Goal: Transaction & Acquisition: Purchase product/service

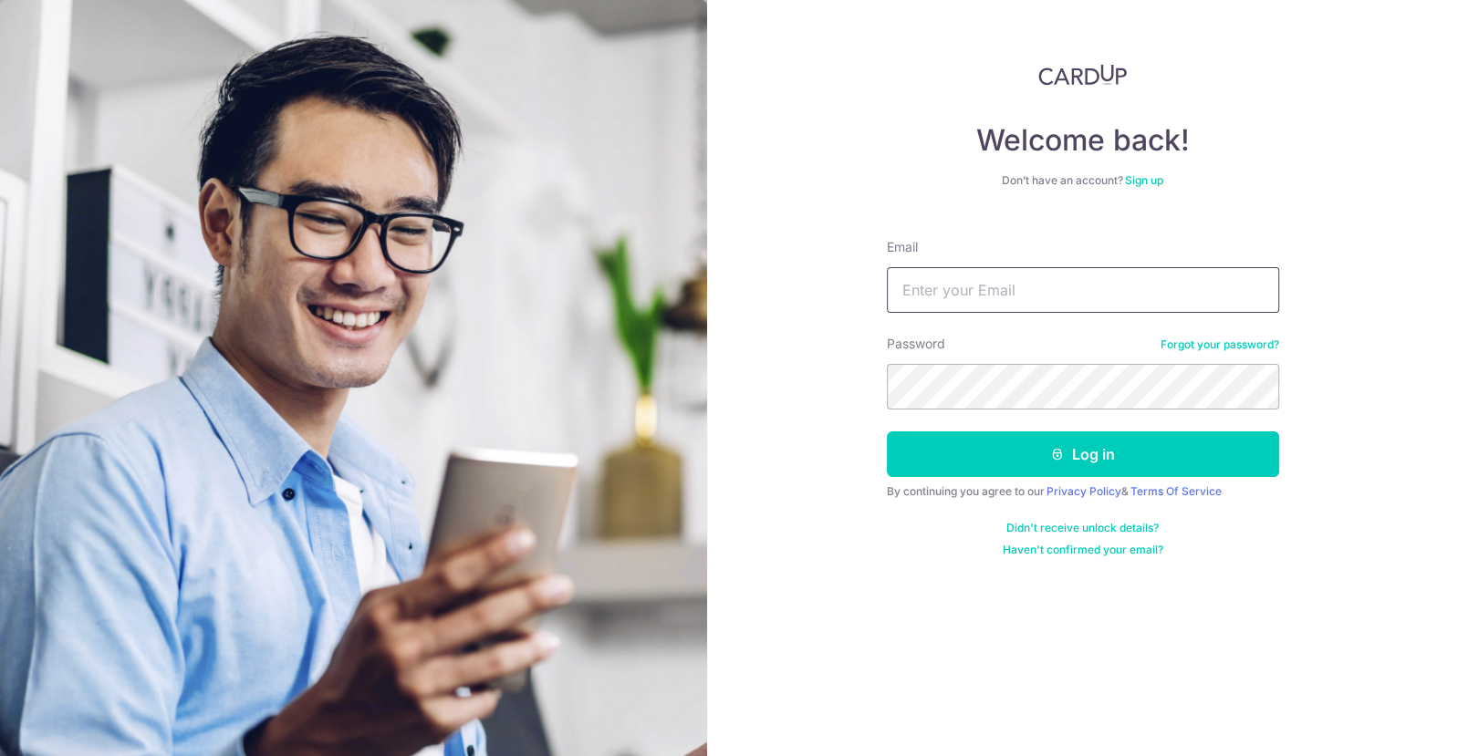
click at [1123, 288] on input "Email" at bounding box center [1083, 290] width 392 height 46
type input "[EMAIL_ADDRESS][DOMAIN_NAME]"
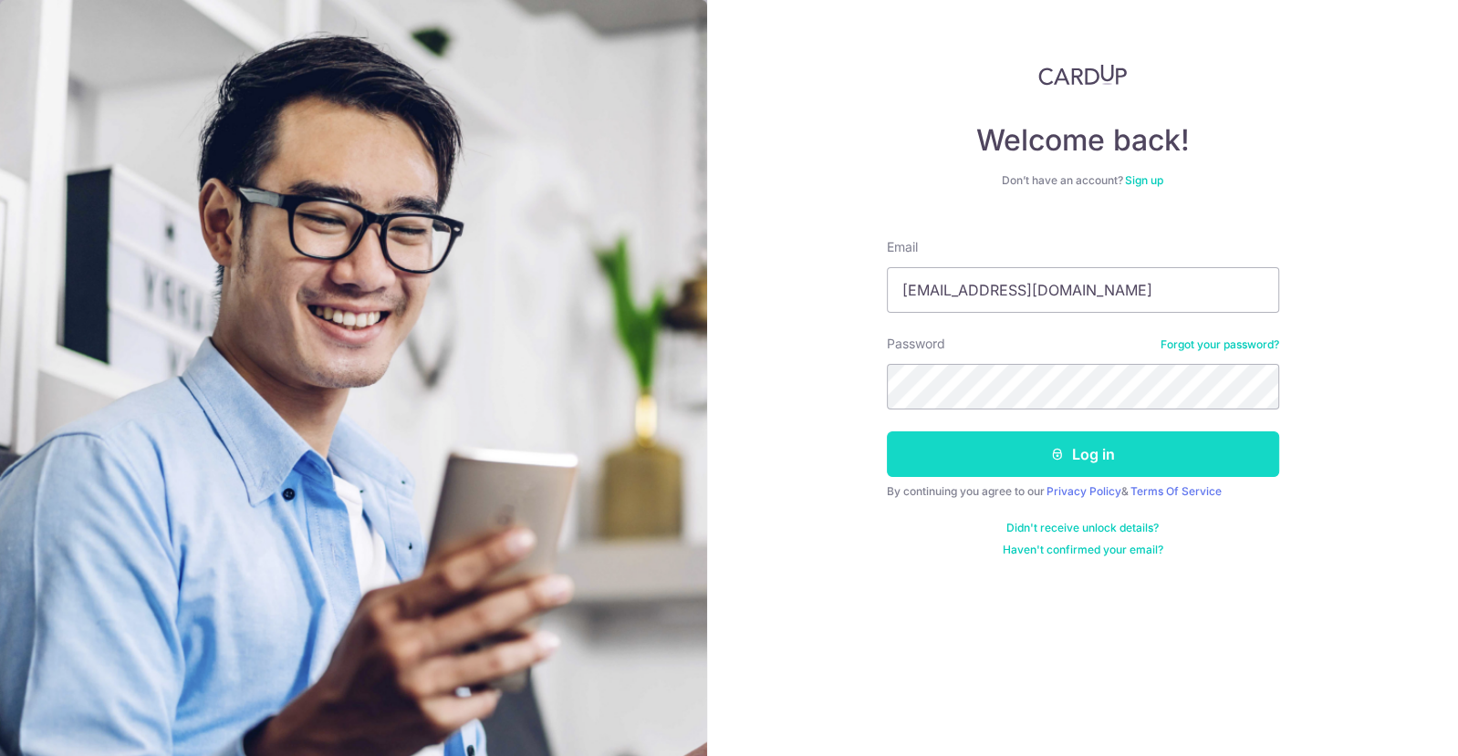
click at [1135, 457] on button "Log in" at bounding box center [1083, 455] width 392 height 46
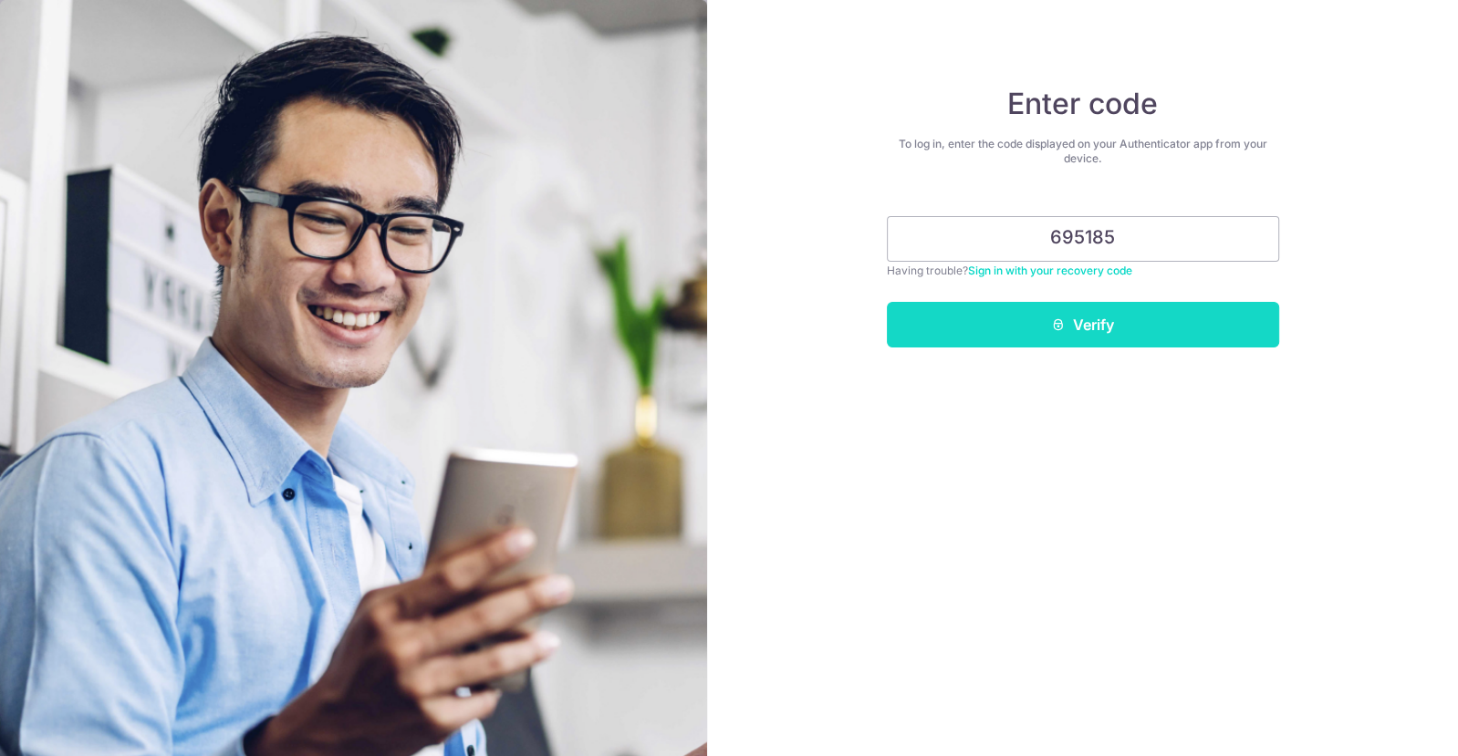
type input "695185"
click at [1150, 339] on button "Verify" at bounding box center [1083, 325] width 392 height 46
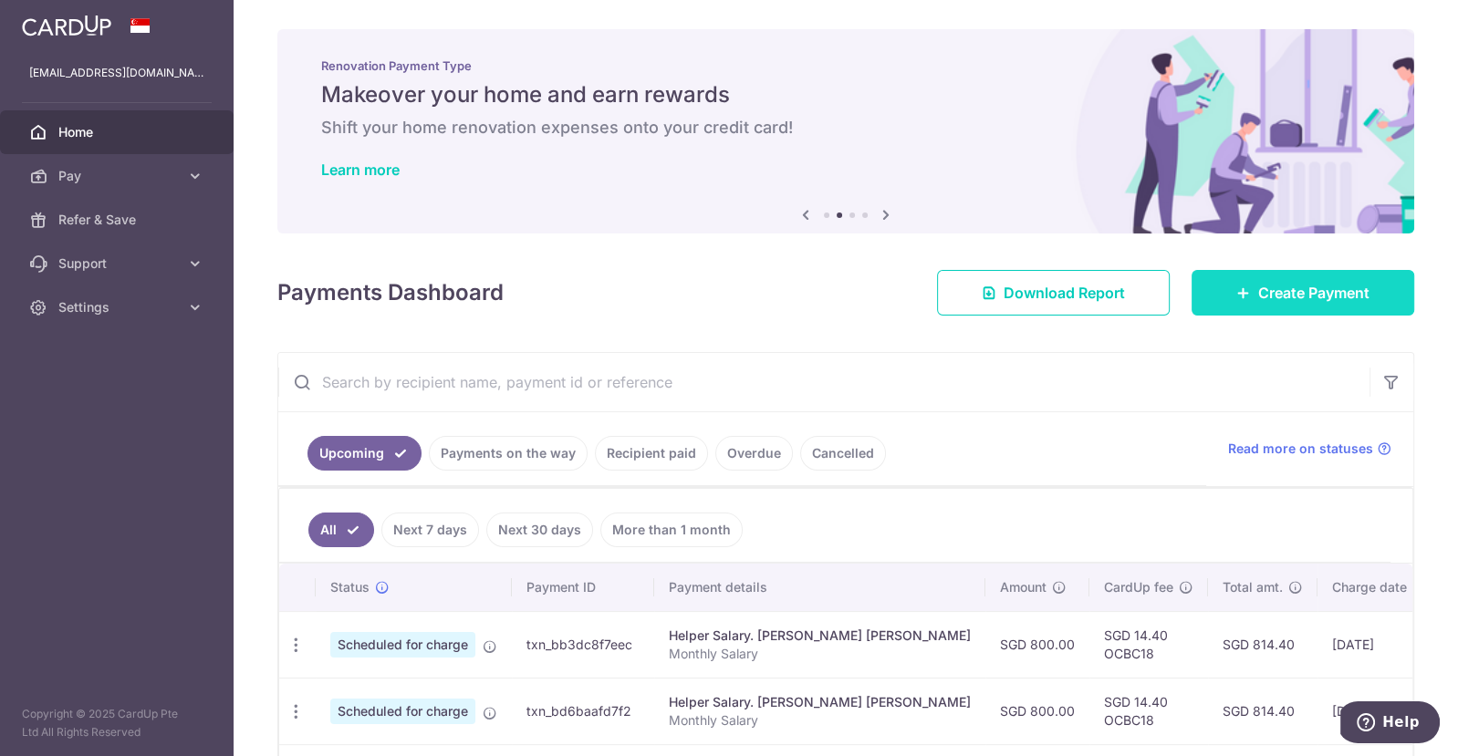
click at [1258, 291] on span "Create Payment" at bounding box center [1313, 293] width 111 height 22
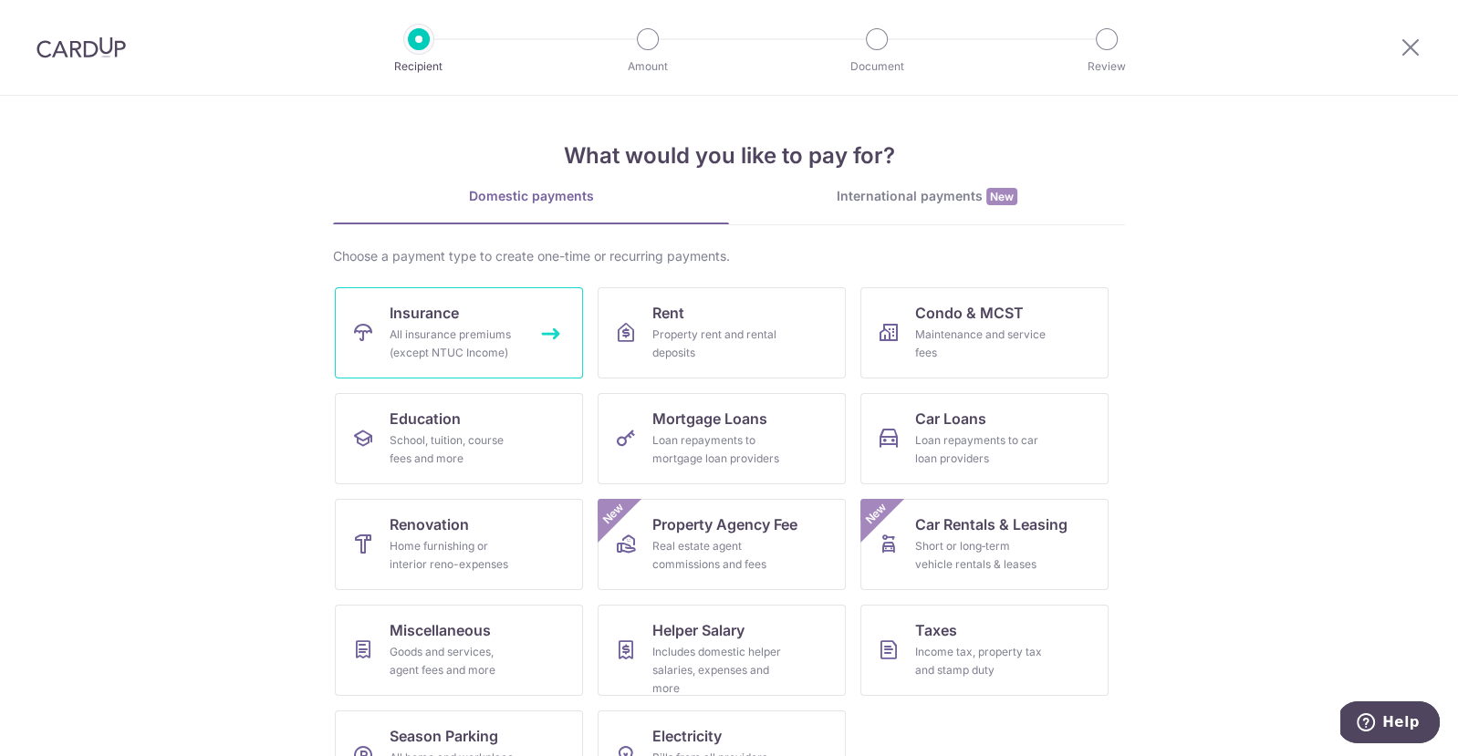
click at [482, 336] on div "All insurance premiums (except NTUC Income)" at bounding box center [455, 344] width 131 height 36
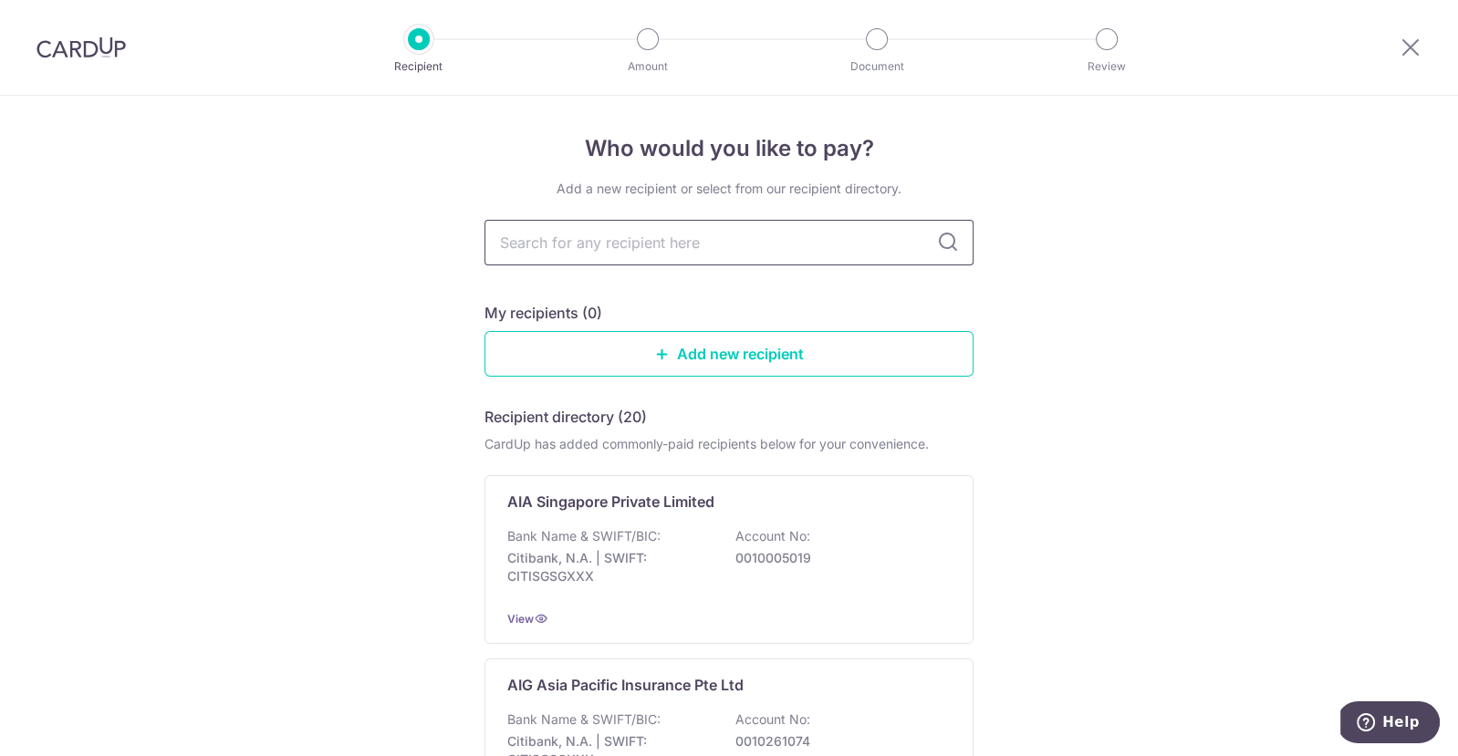
click at [756, 237] on input "text" at bounding box center [728, 243] width 489 height 46
type input "GE"
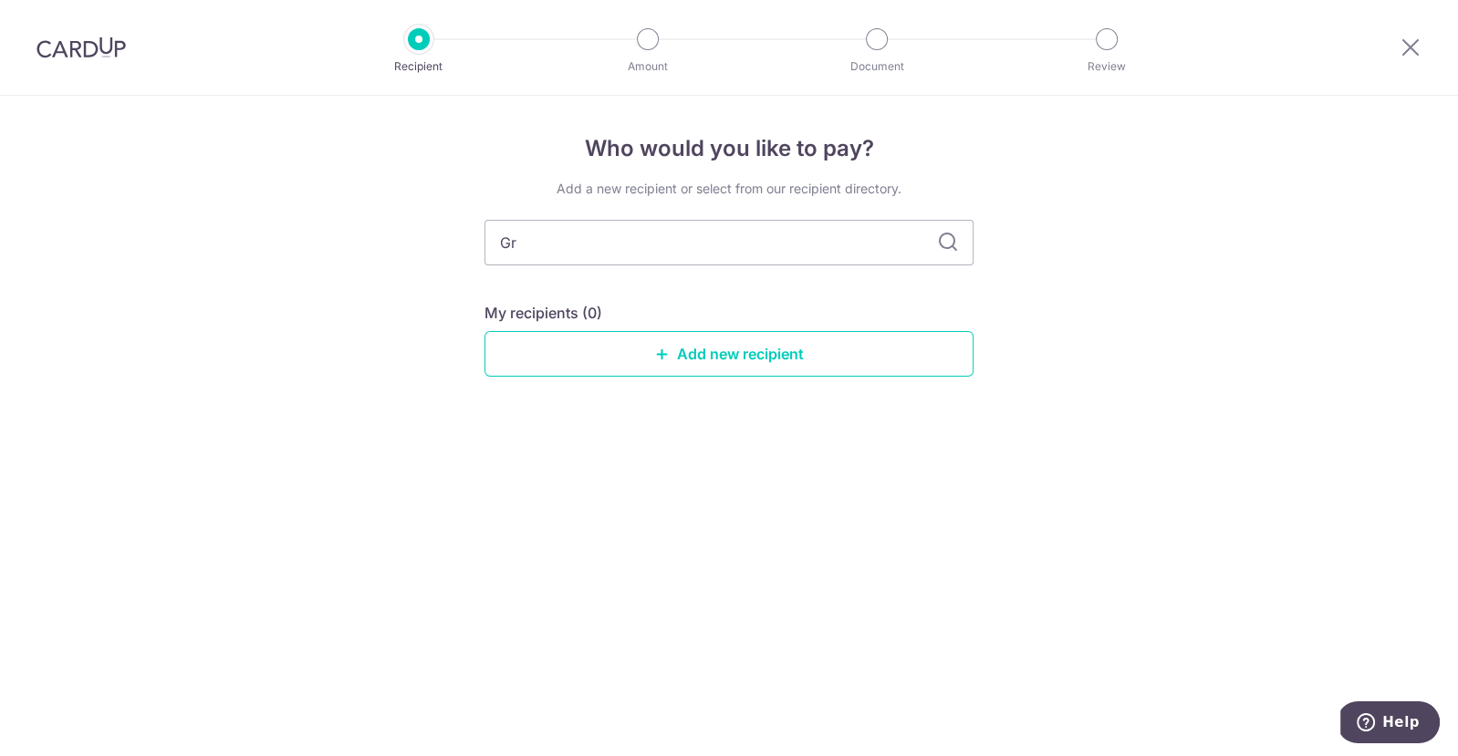
type input "Gre"
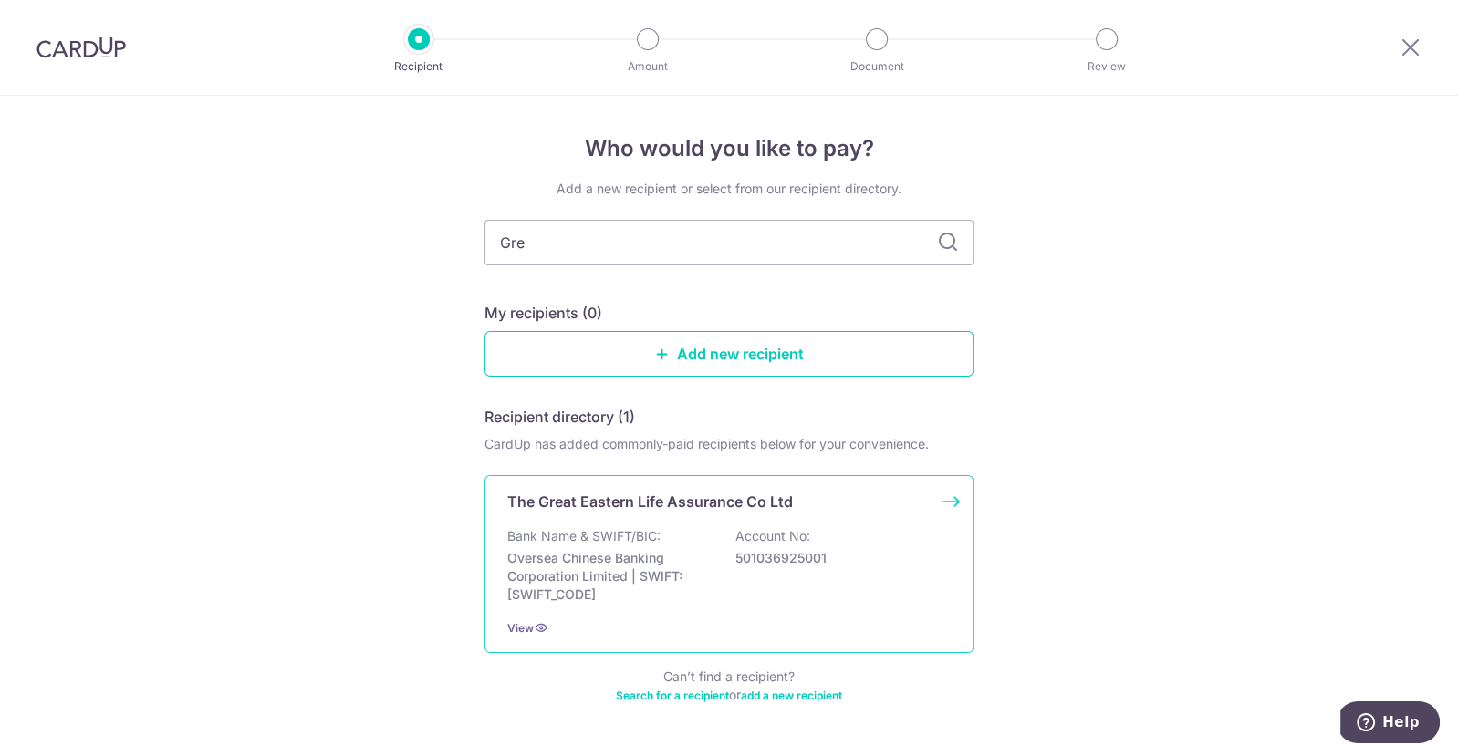
click at [675, 551] on p "Oversea Chinese Banking Corporation Limited | SWIFT: OCBCSGSGXXX" at bounding box center [609, 576] width 204 height 55
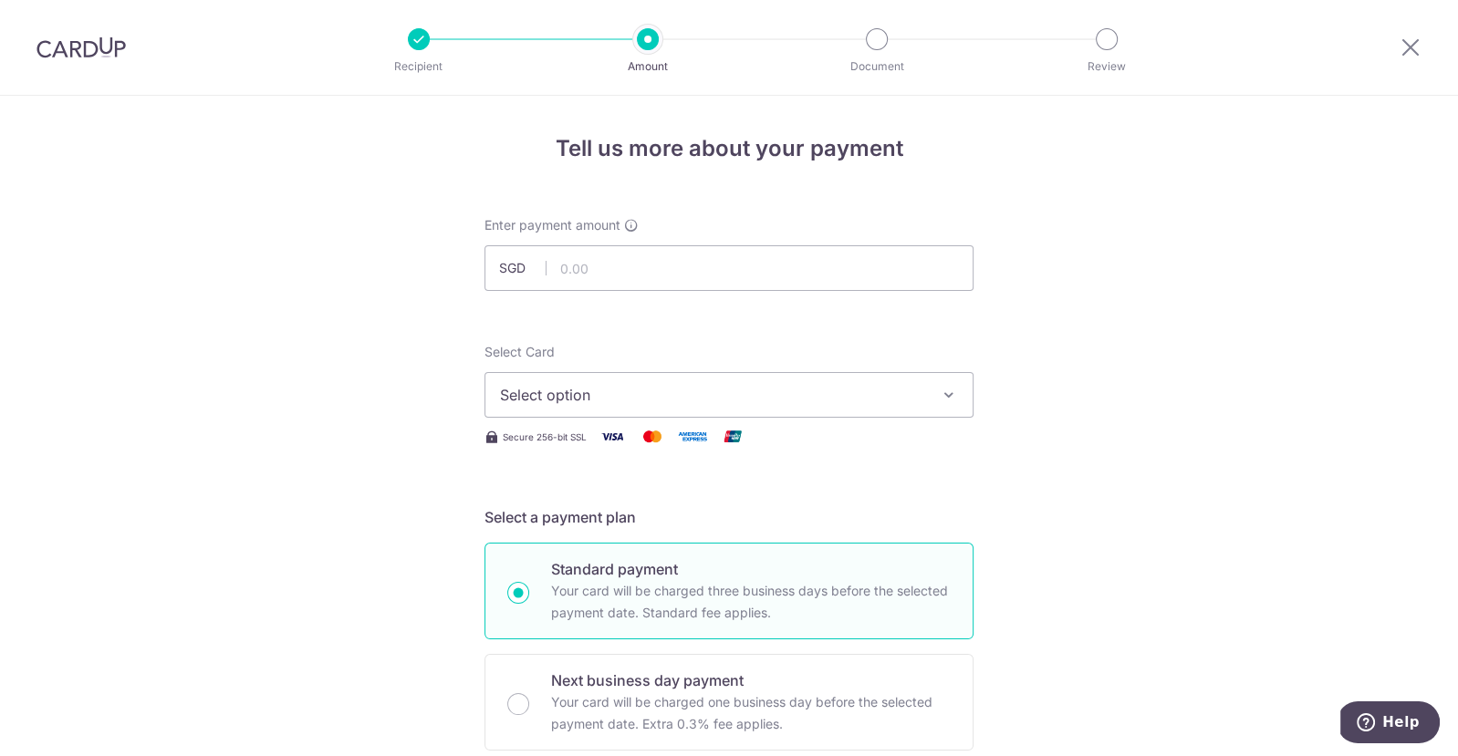
click at [879, 393] on span "Select option" at bounding box center [712, 395] width 425 height 22
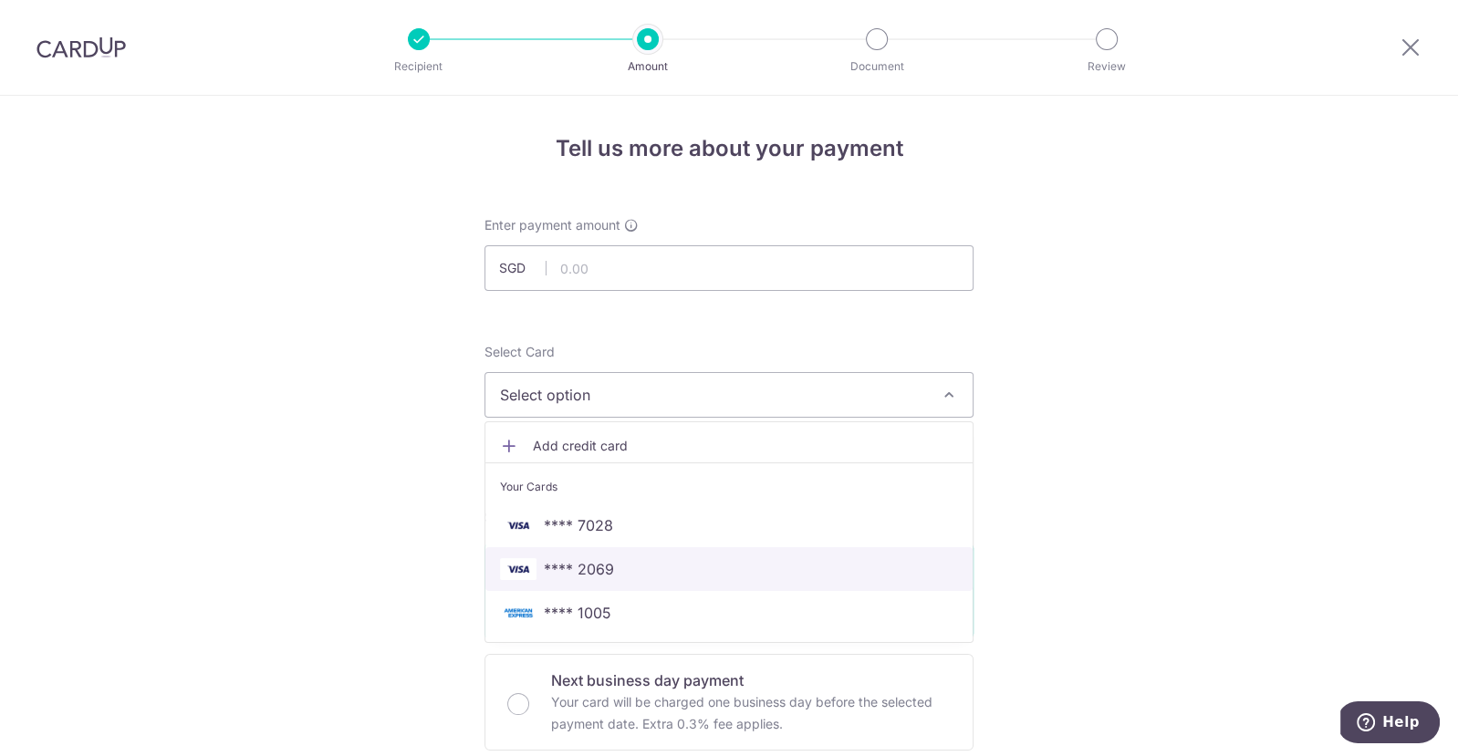
click at [827, 577] on span "**** 2069" at bounding box center [729, 569] width 458 height 22
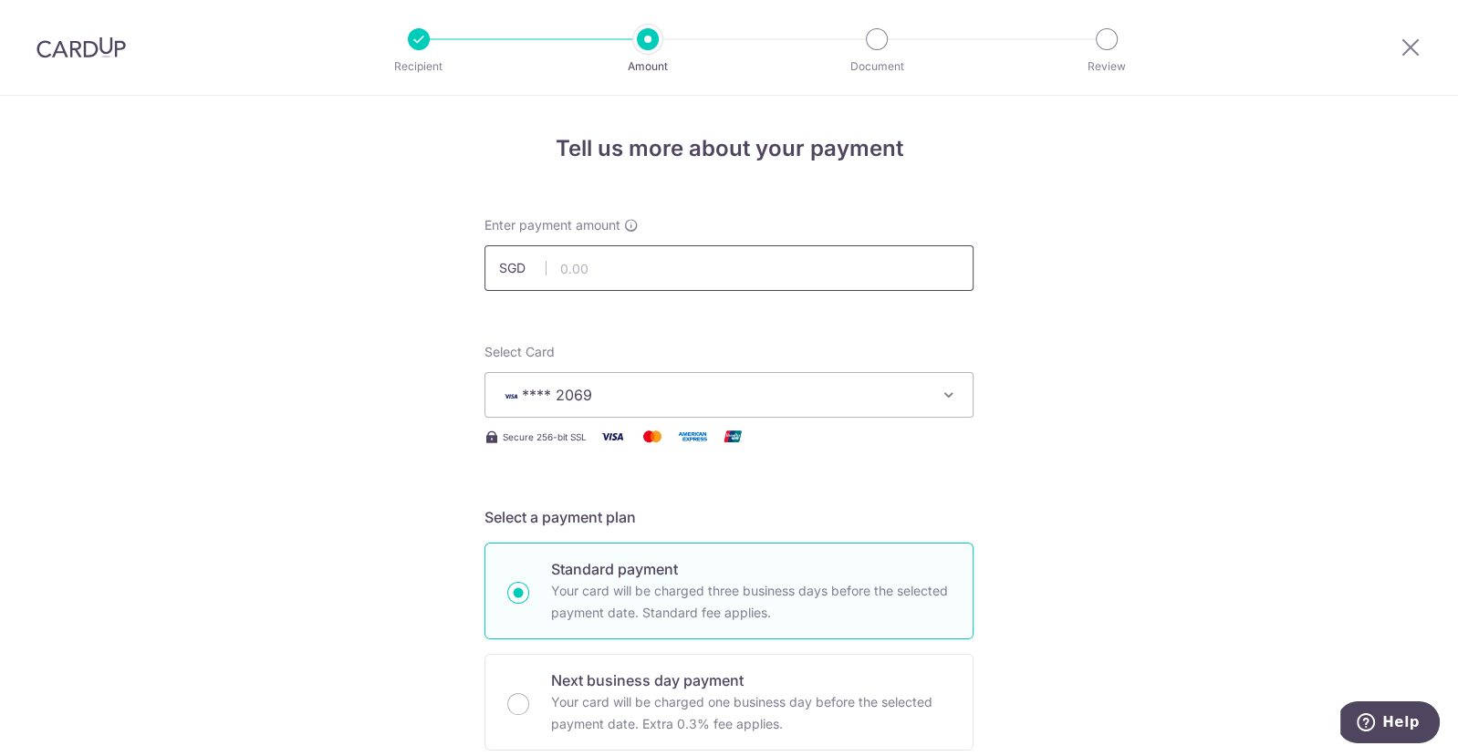
click at [639, 266] on input "text" at bounding box center [728, 268] width 489 height 46
type input "1,290.68"
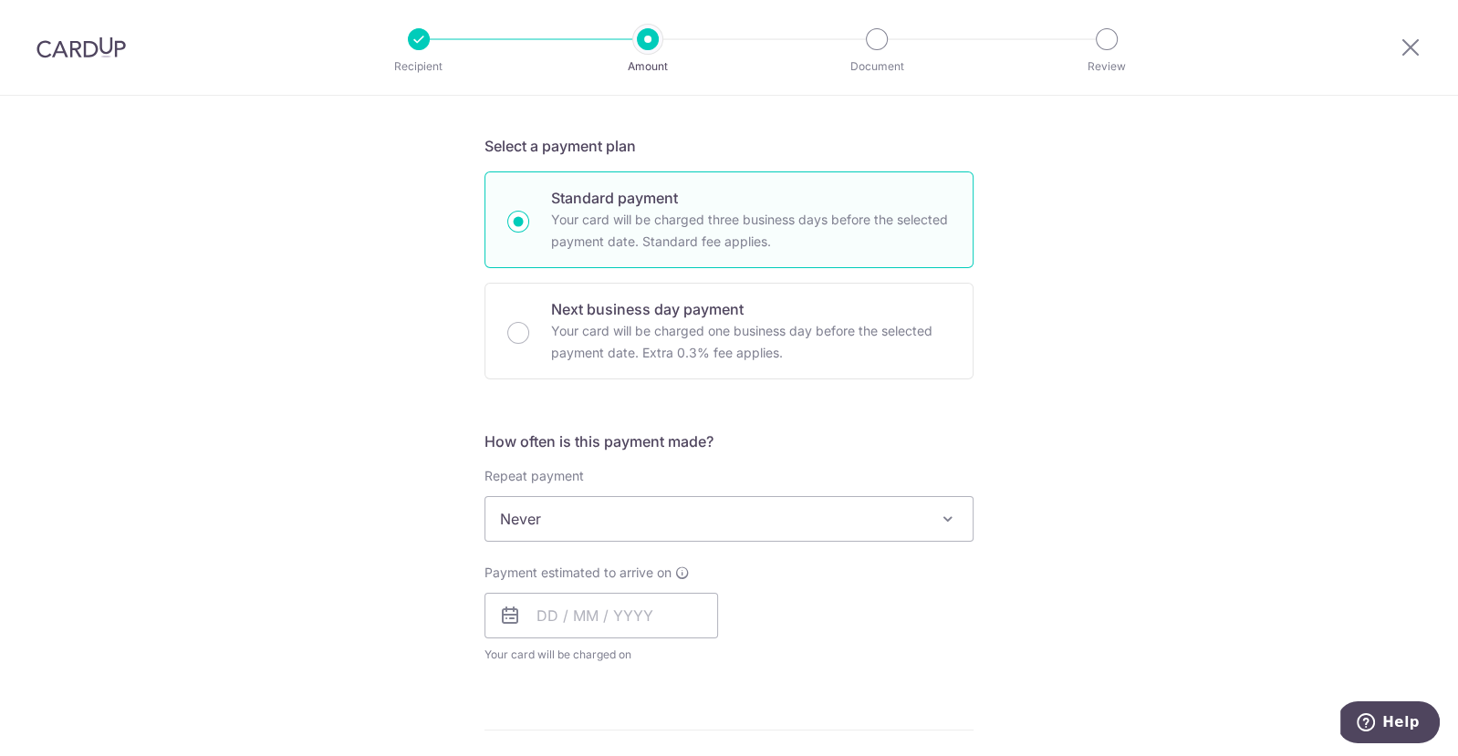
scroll to position [380, 0]
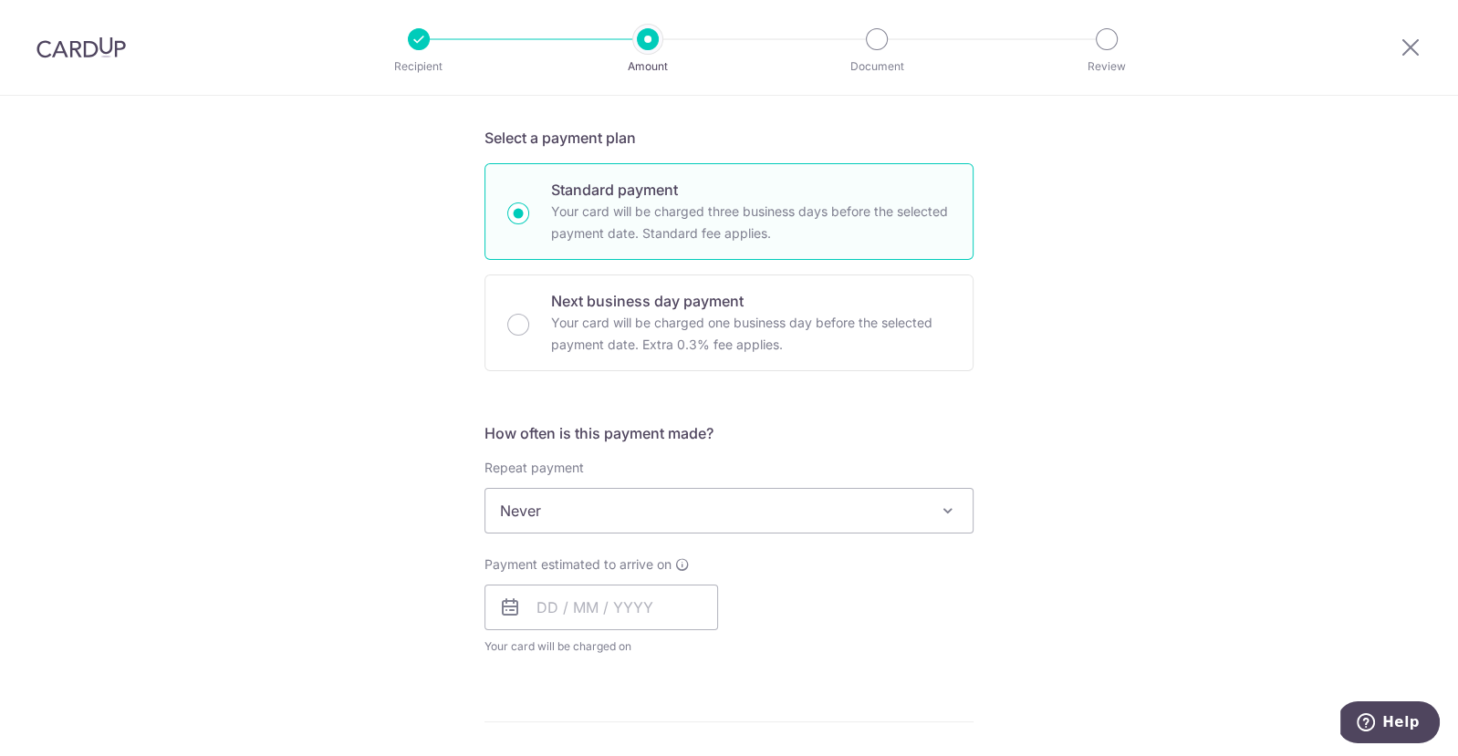
click at [834, 493] on span "Never" at bounding box center [728, 511] width 487 height 44
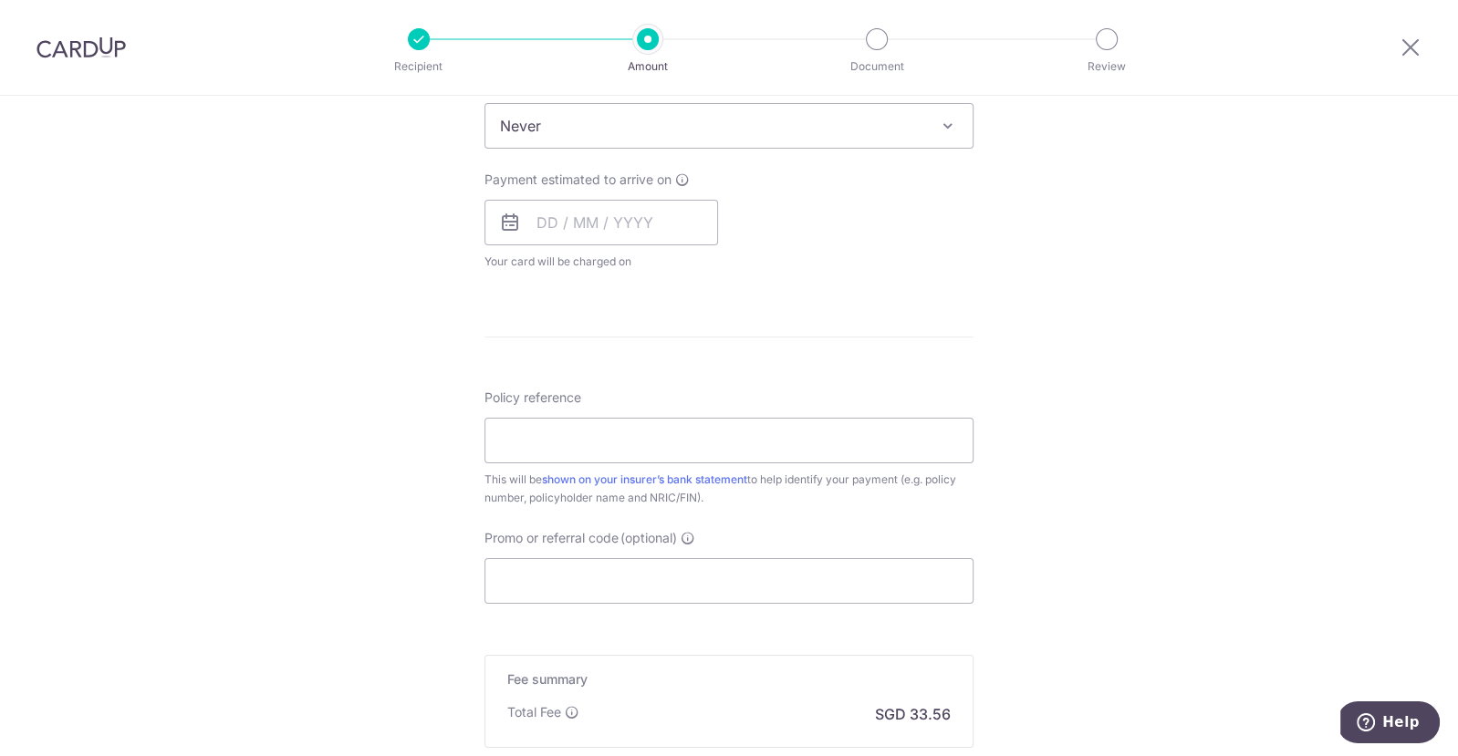
scroll to position [769, 0]
click at [578, 224] on input "text" at bounding box center [601, 218] width 234 height 46
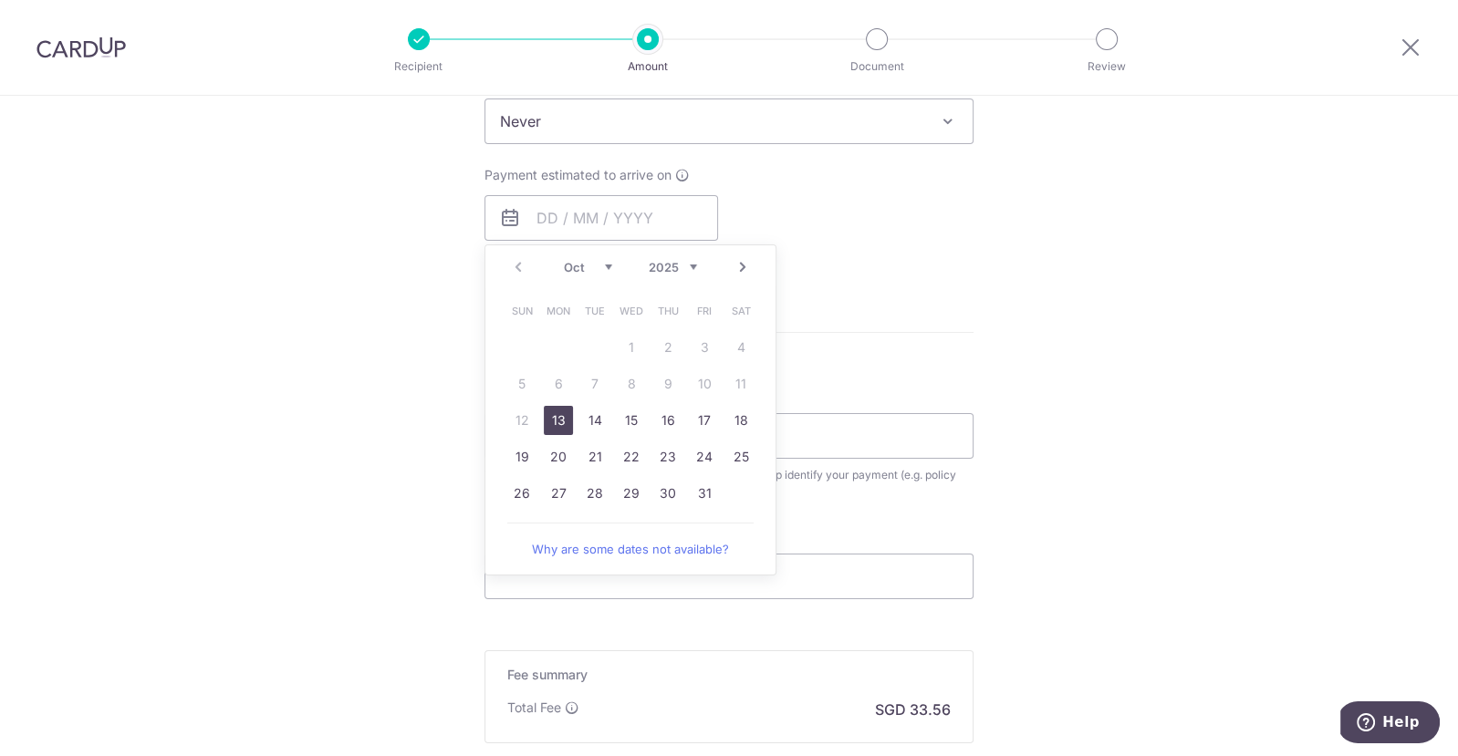
click at [556, 423] on link "13" at bounding box center [558, 420] width 29 height 29
type input "13/10/2025"
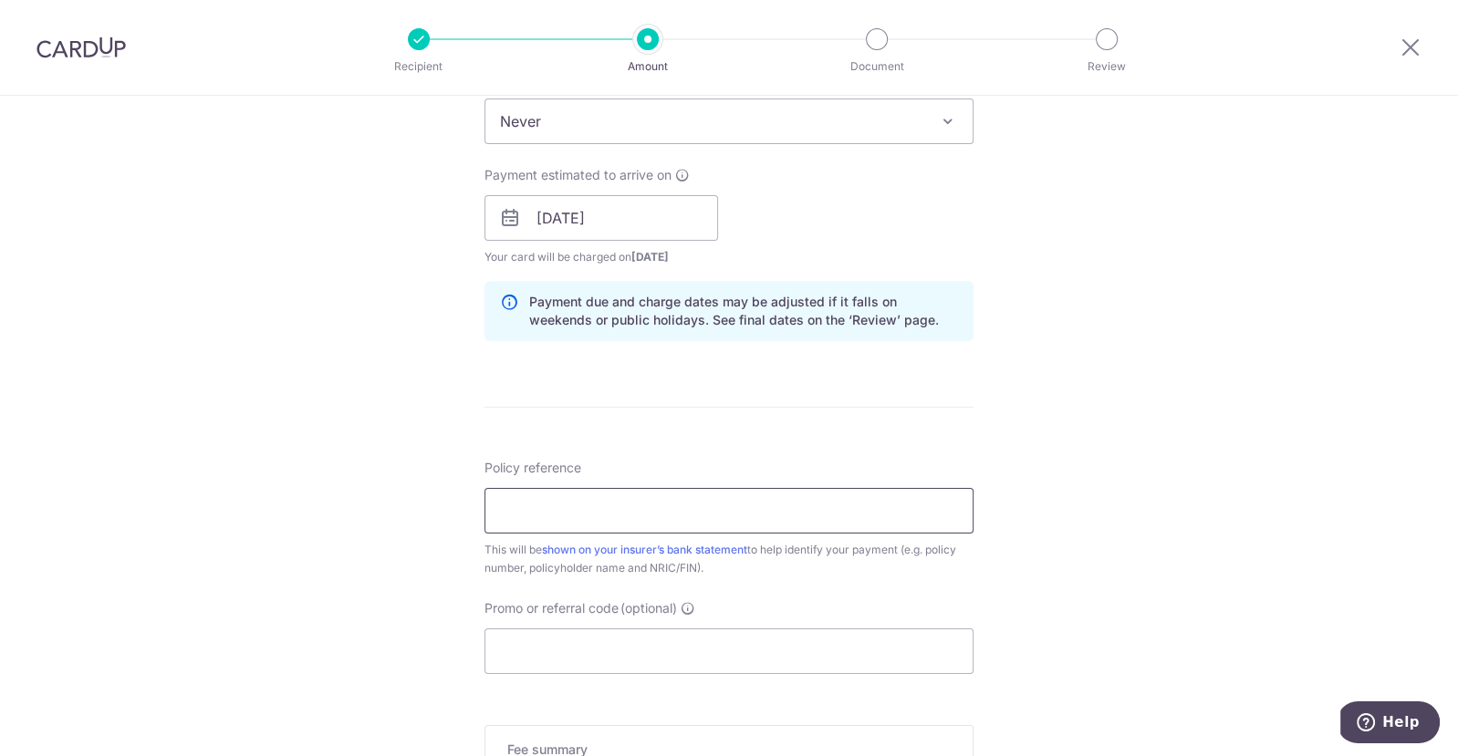
click at [805, 504] on input "Policy reference" at bounding box center [728, 511] width 489 height 46
click at [768, 506] on input "01" at bounding box center [728, 511] width 489 height 46
type input "01006888973 Heng Jok Tin"
click at [788, 643] on input "Promo or referral code (optional)" at bounding box center [728, 652] width 489 height 46
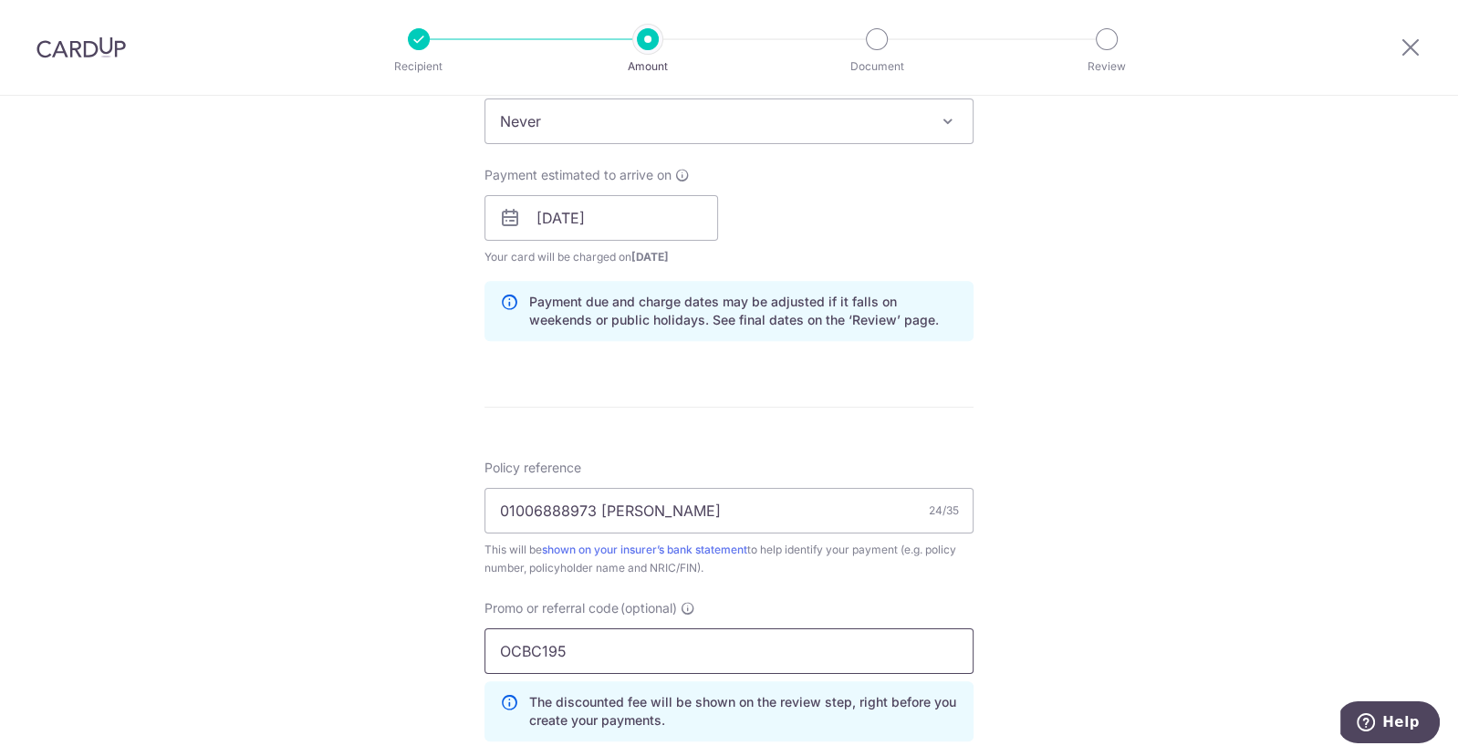
type input "OCBC195"
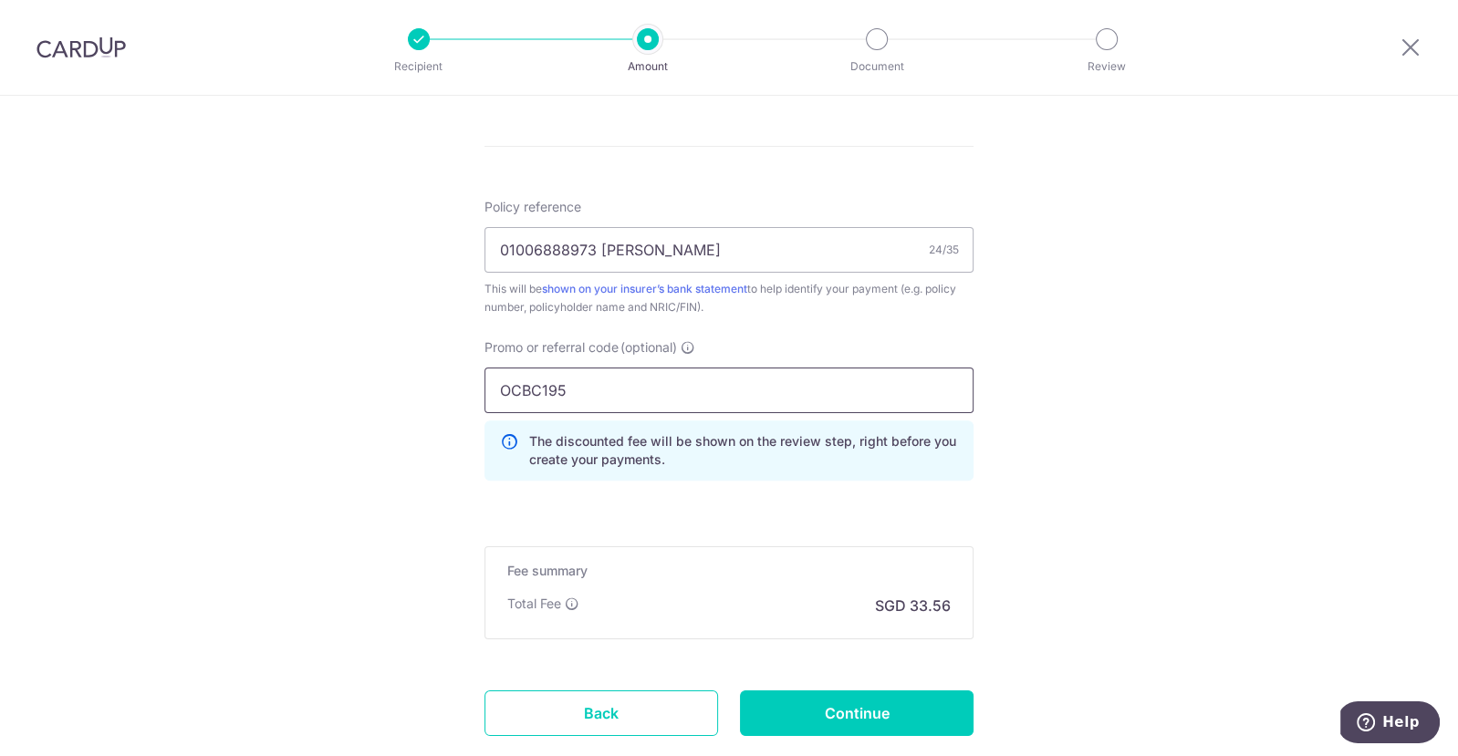
scroll to position [1140, 0]
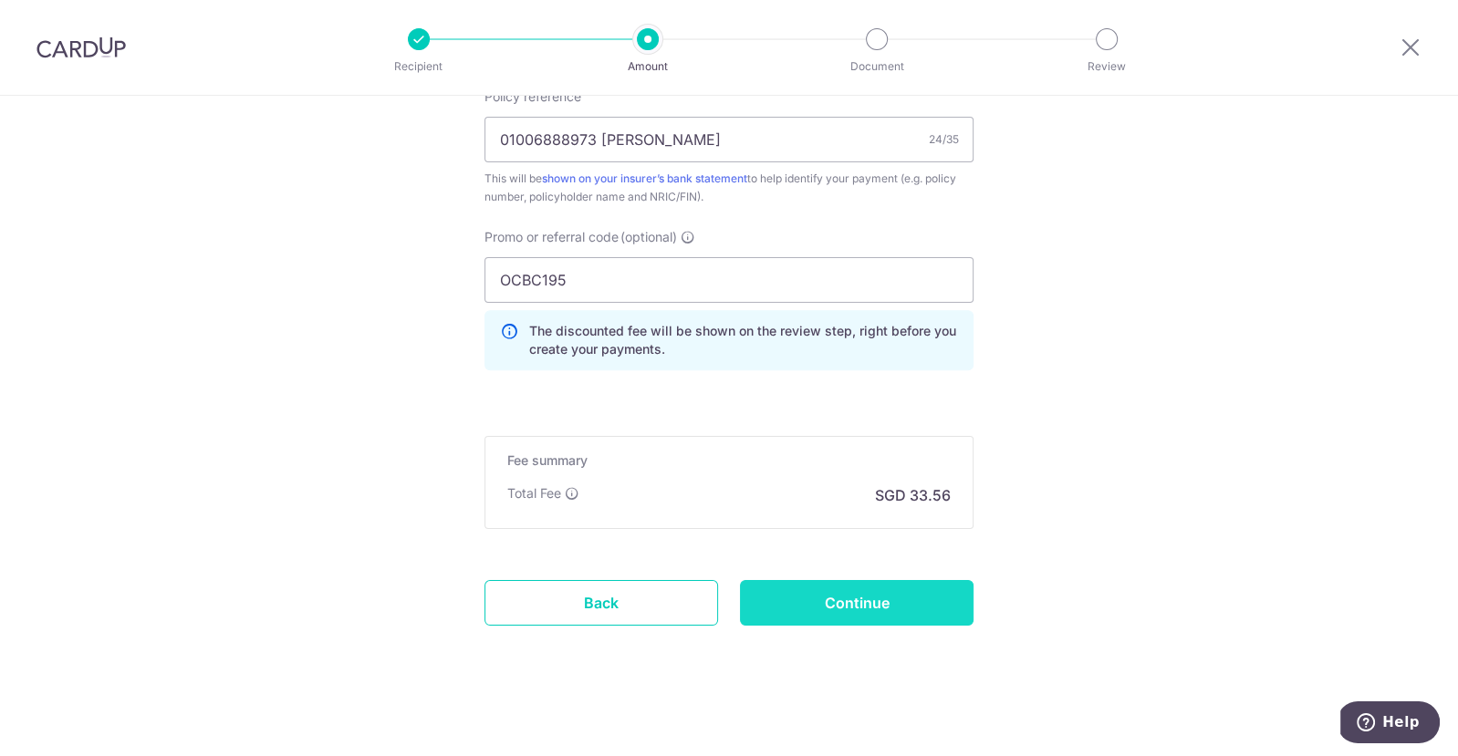
click at [888, 590] on input "Continue" at bounding box center [857, 603] width 234 height 46
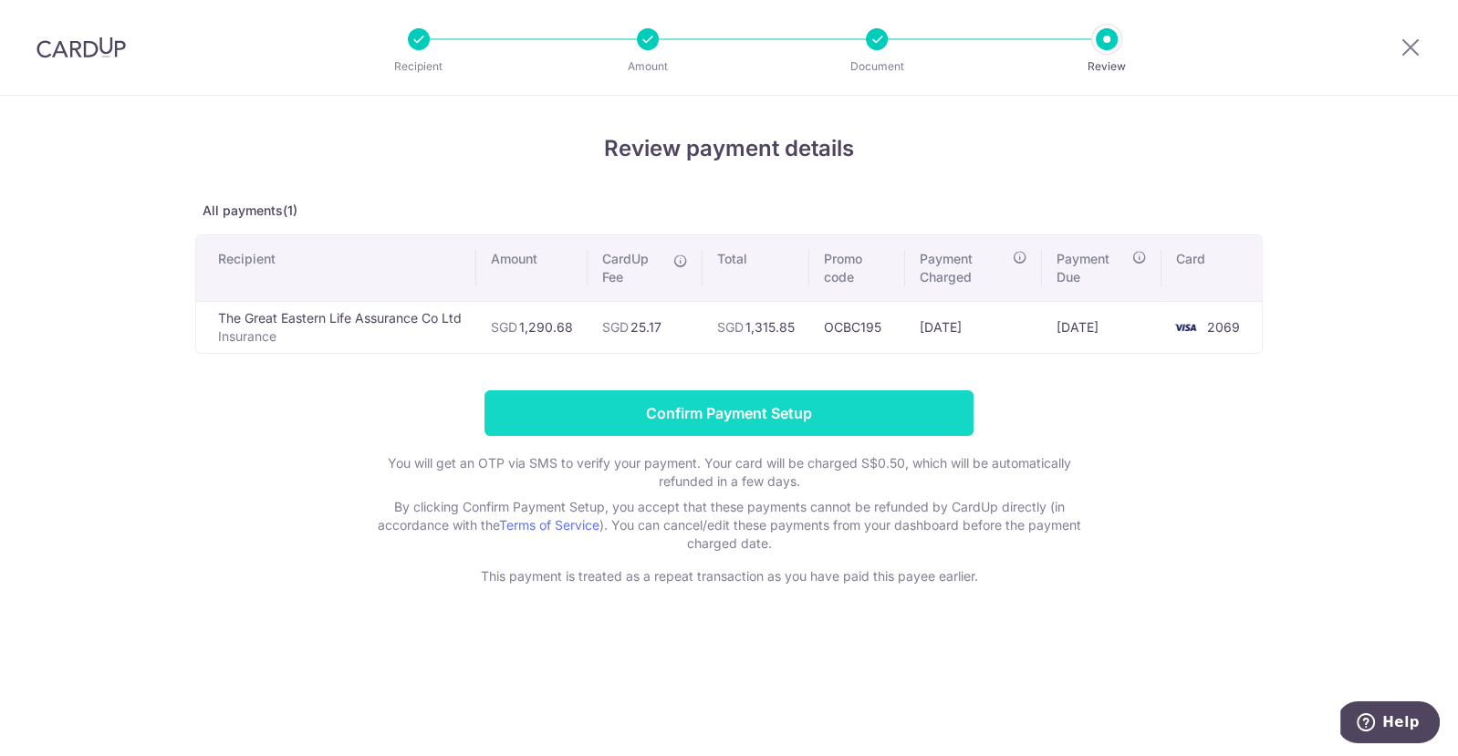
click at [815, 402] on input "Confirm Payment Setup" at bounding box center [728, 413] width 489 height 46
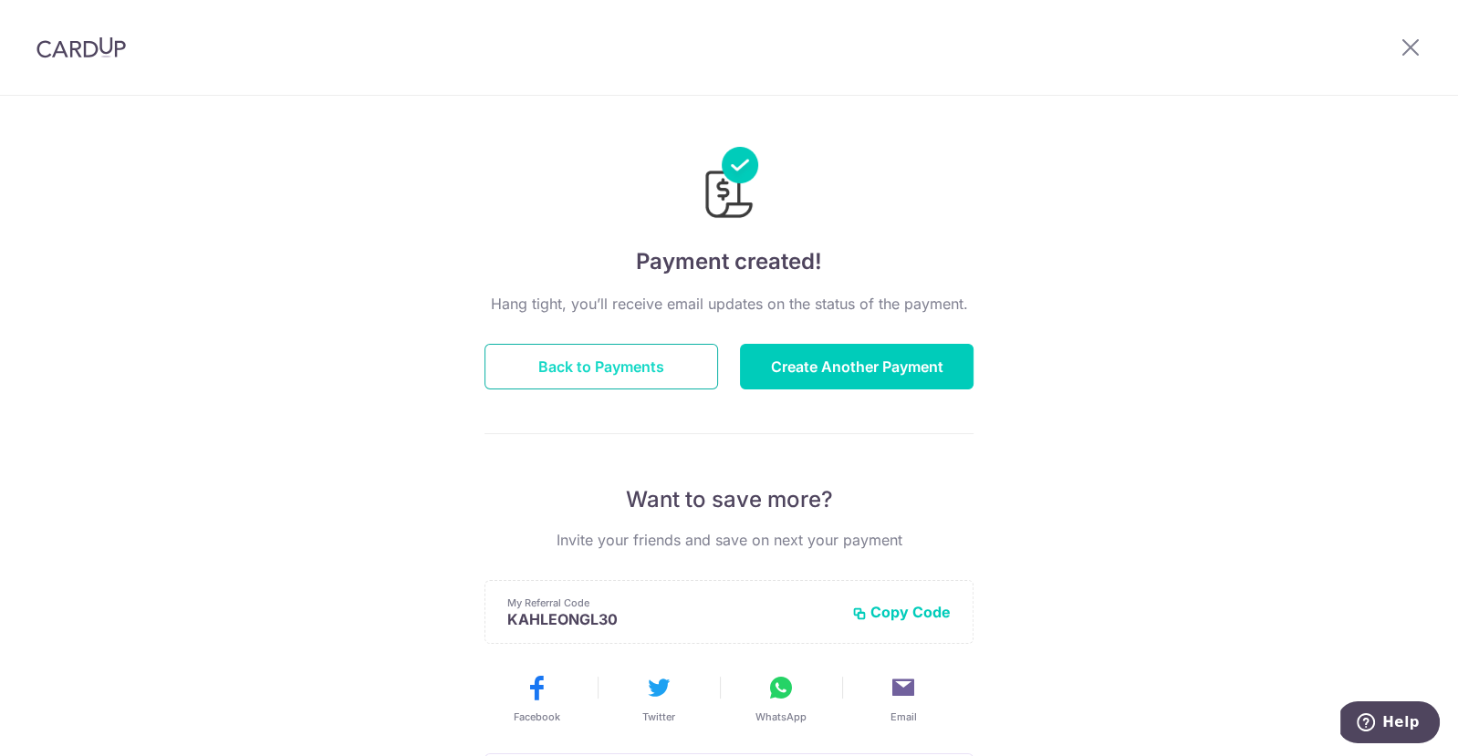
click at [606, 371] on button "Back to Payments" at bounding box center [601, 367] width 234 height 46
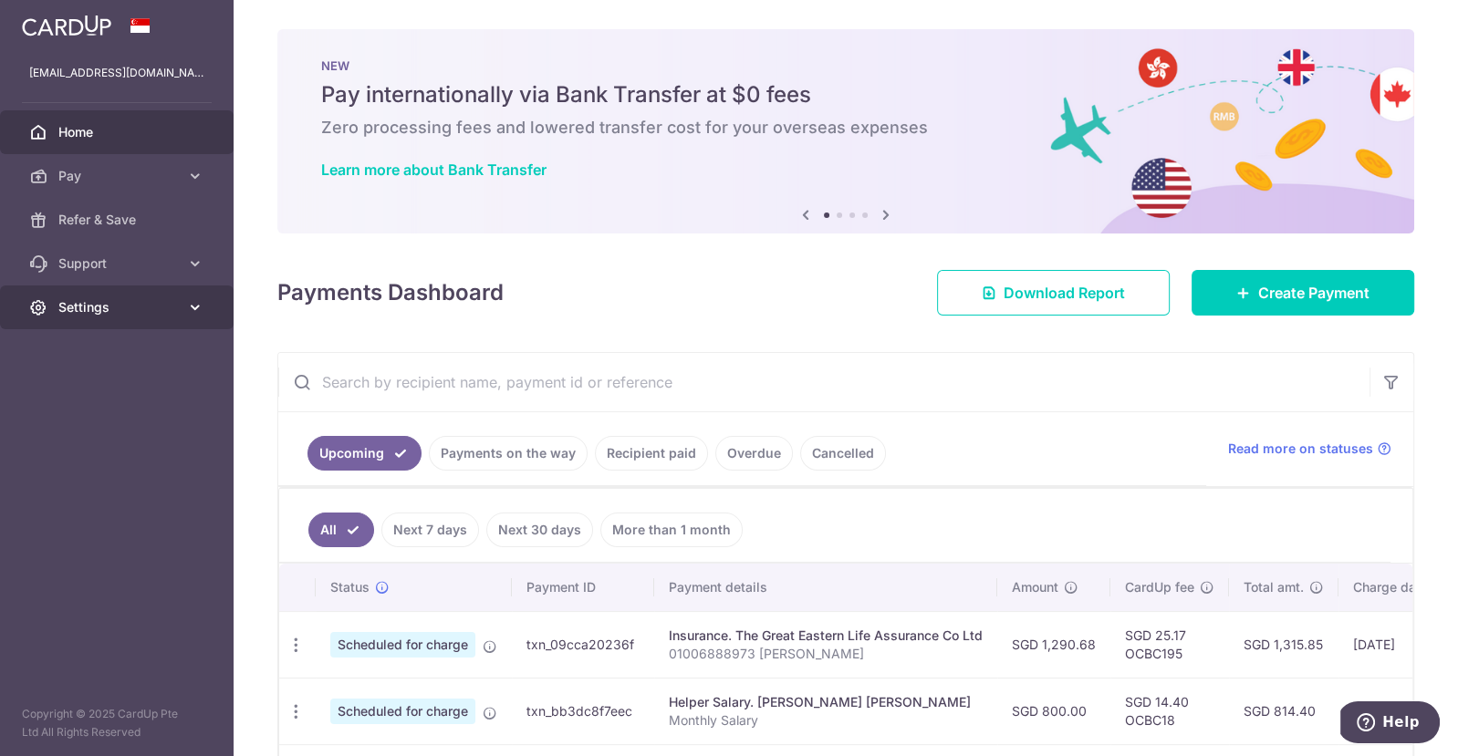
click at [157, 319] on link "Settings" at bounding box center [117, 308] width 234 height 44
click at [1056, 442] on ul "Upcoming Payments on the way Recipient paid Overdue Cancelled" at bounding box center [742, 449] width 928 height 74
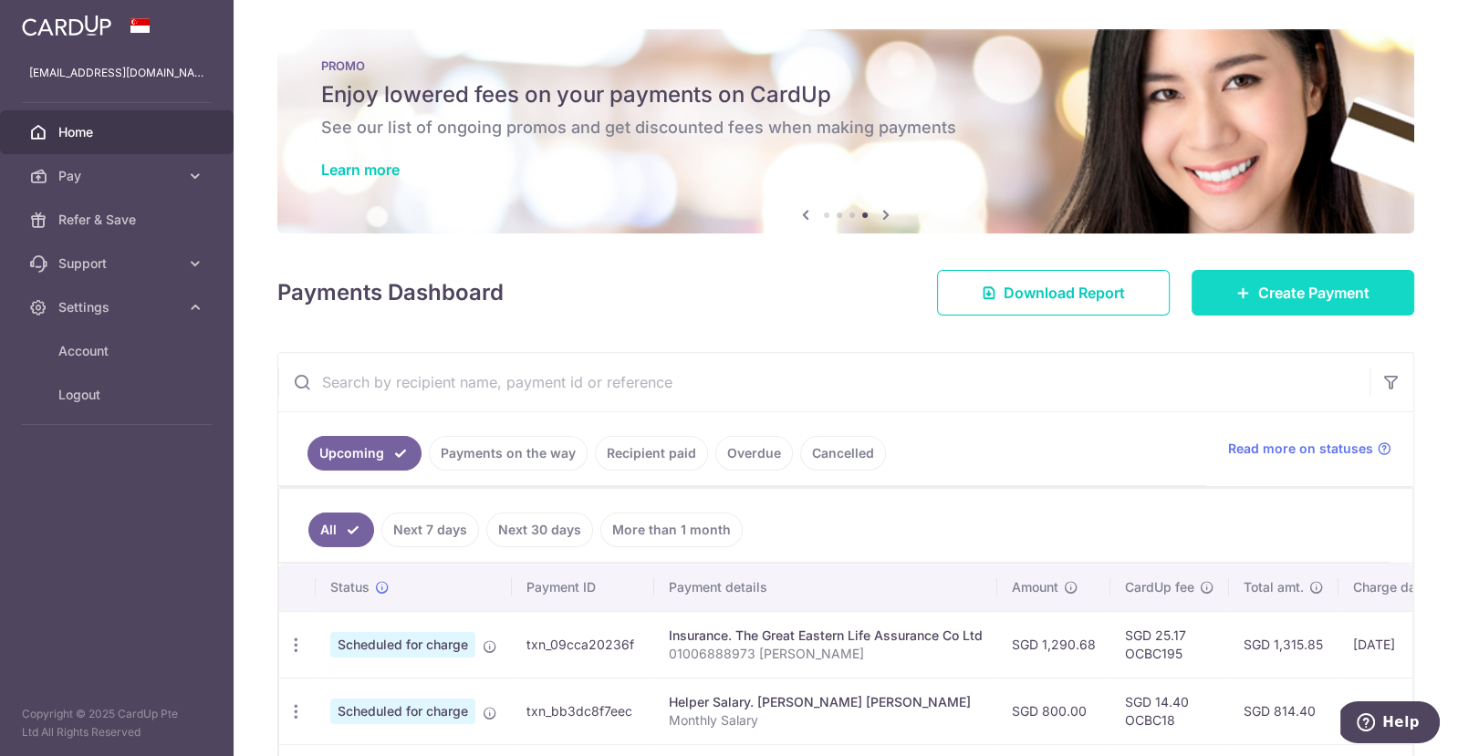
click at [1279, 289] on span "Create Payment" at bounding box center [1313, 293] width 111 height 22
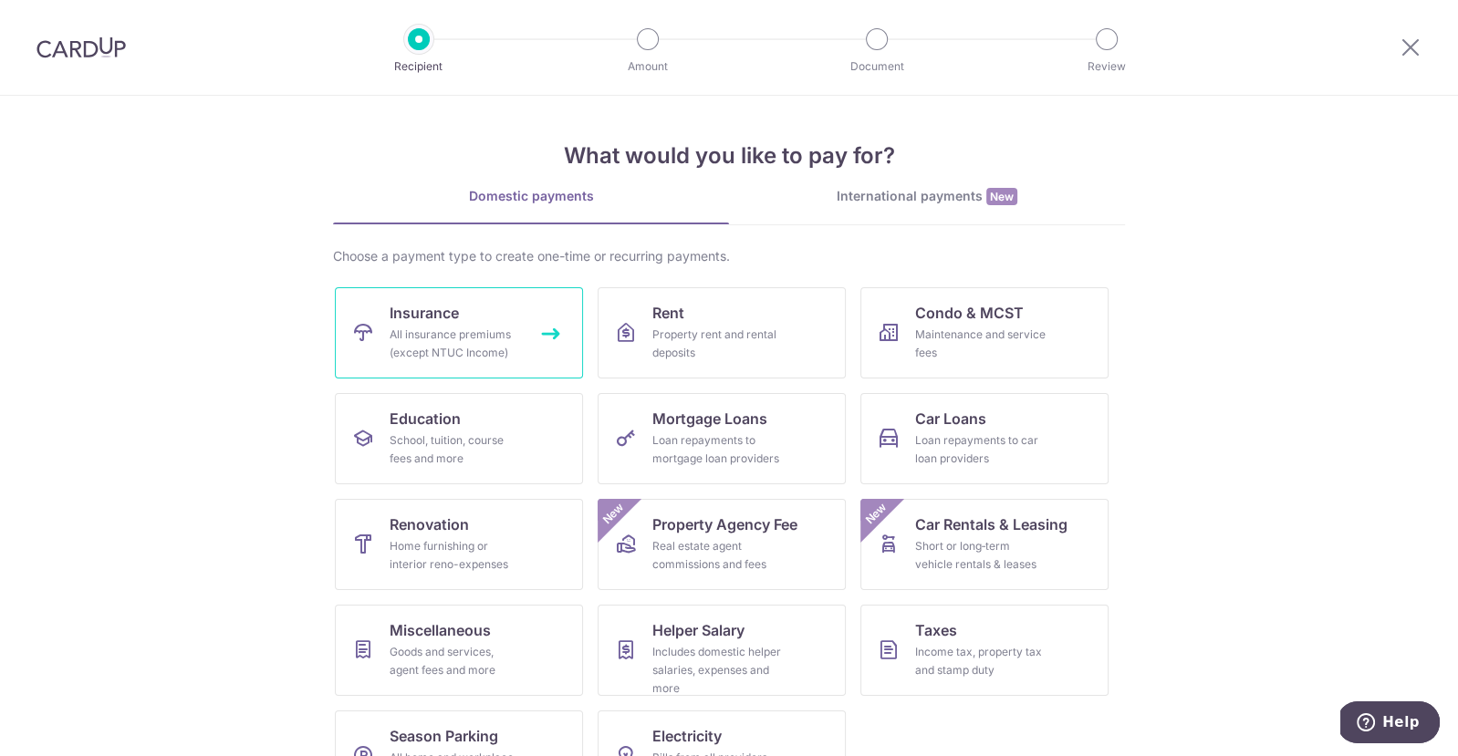
click at [462, 333] on div "All insurance premiums (except NTUC Income)" at bounding box center [455, 344] width 131 height 36
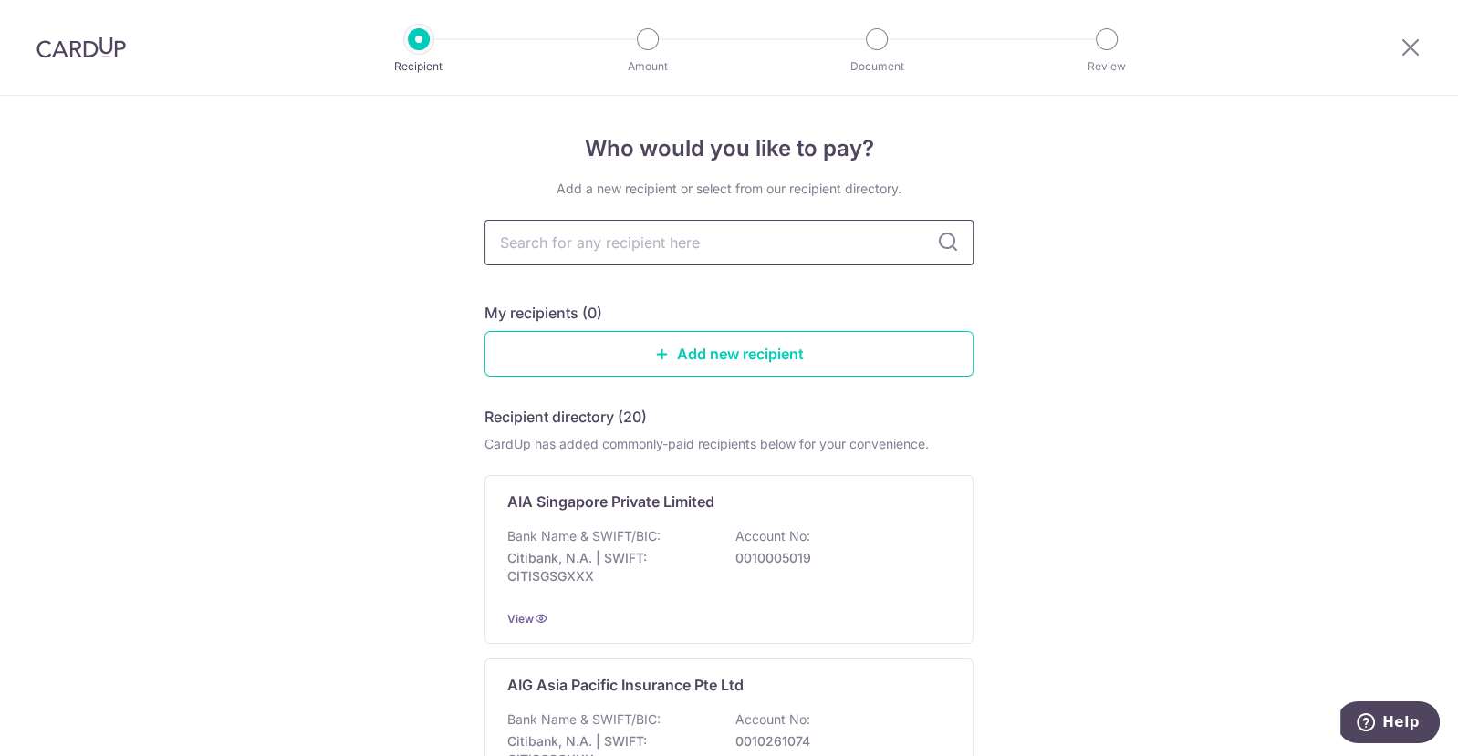
click at [748, 241] on input "text" at bounding box center [728, 243] width 489 height 46
type input "GREAT"
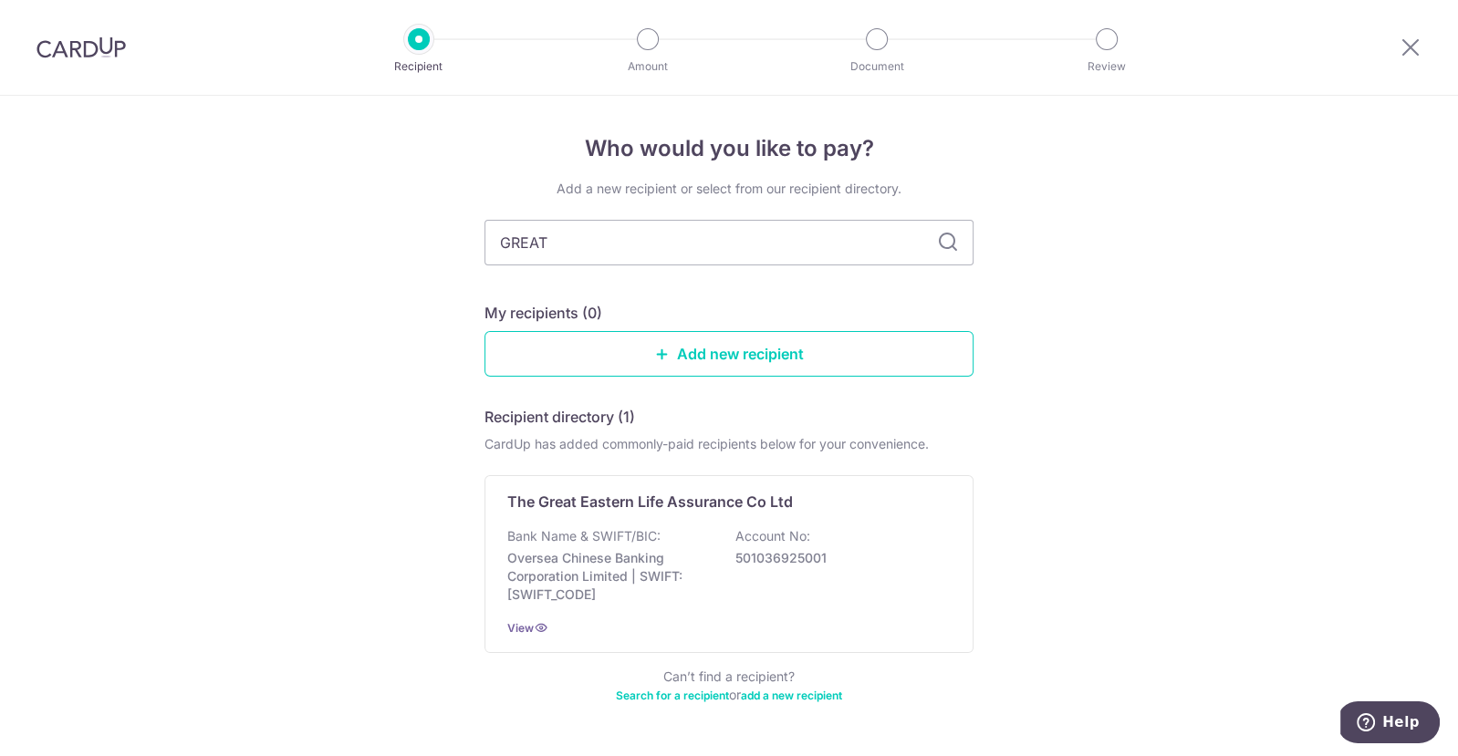
click at [943, 244] on icon at bounding box center [948, 243] width 22 height 22
click at [710, 487] on div "The Great Eastern Life Assurance Co Ltd Bank Name & SWIFT/BIC: Oversea Chinese …" at bounding box center [728, 564] width 489 height 178
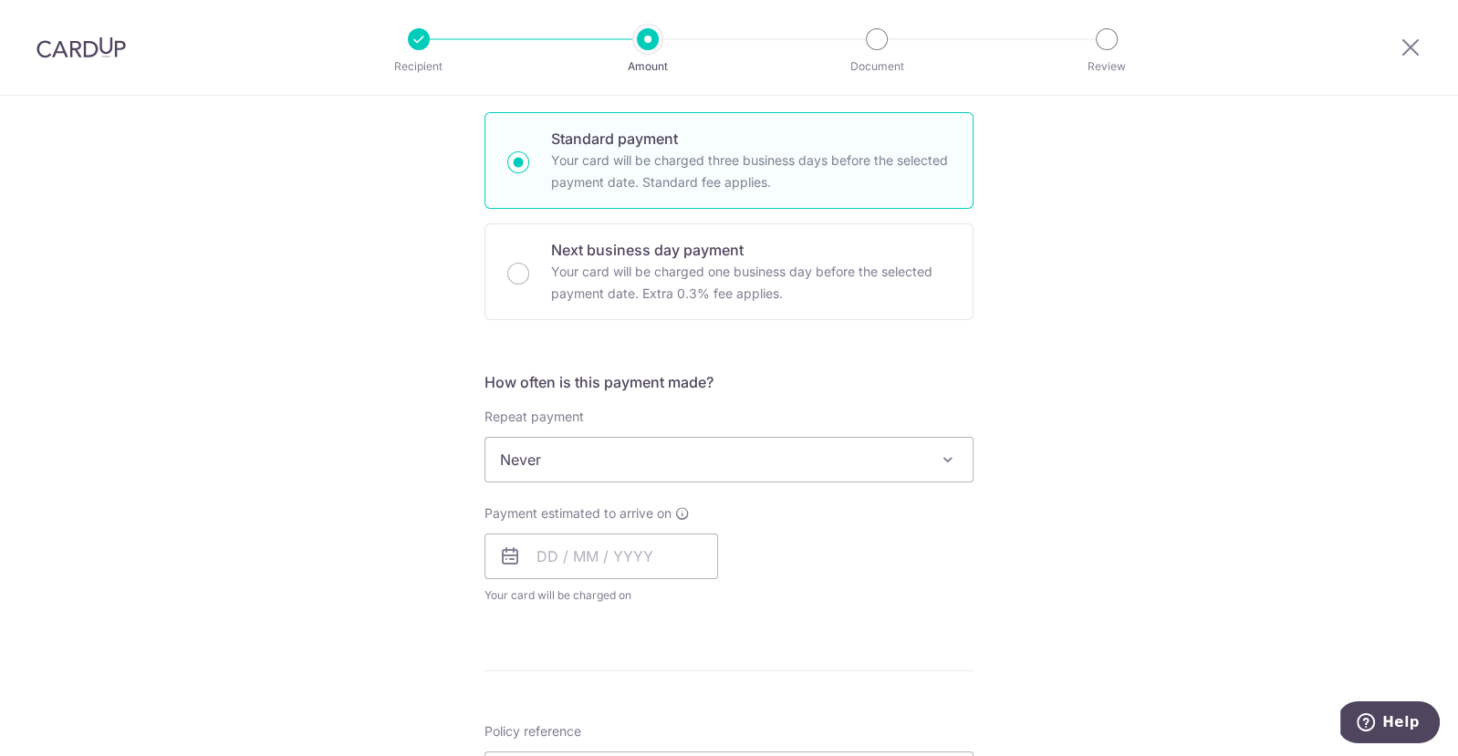
scroll to position [450, 0]
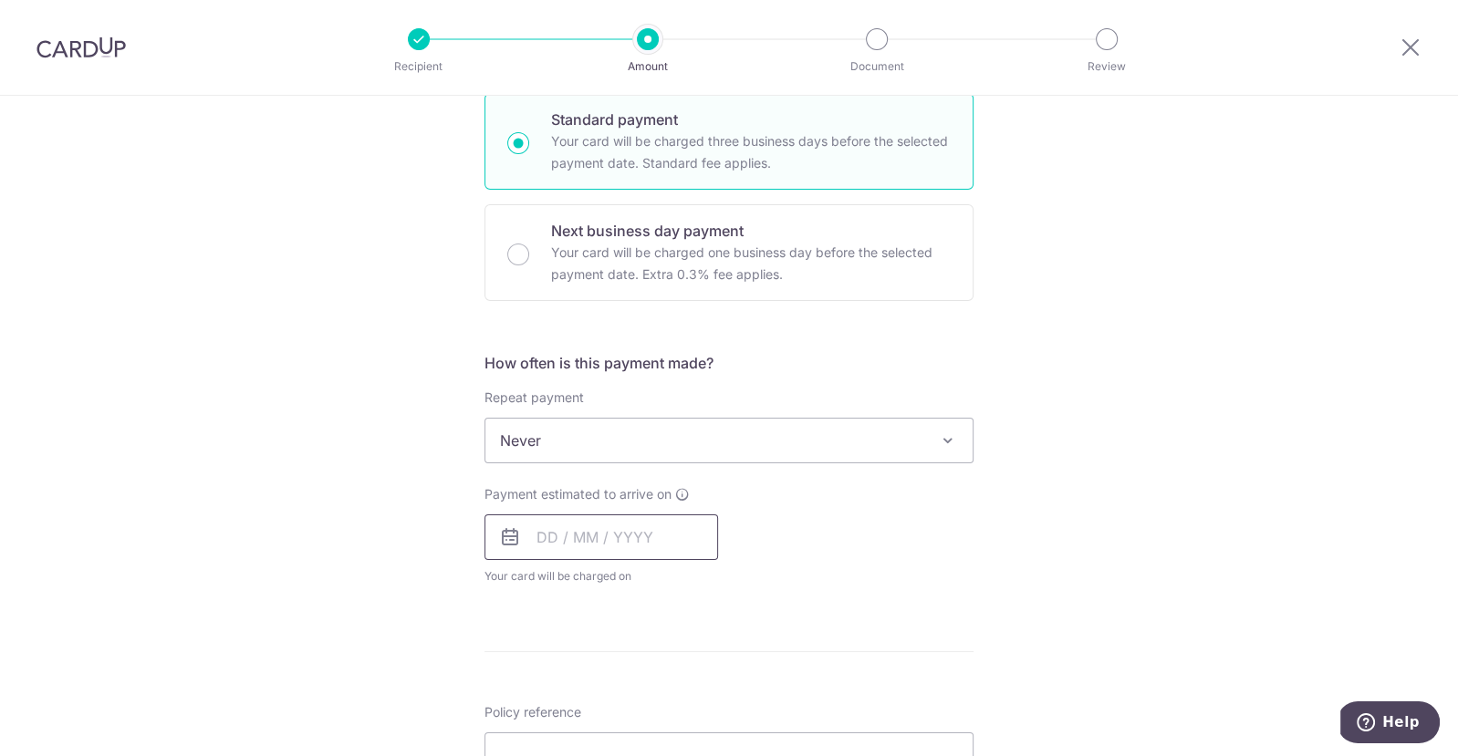
click at [575, 536] on input "text" at bounding box center [601, 538] width 234 height 46
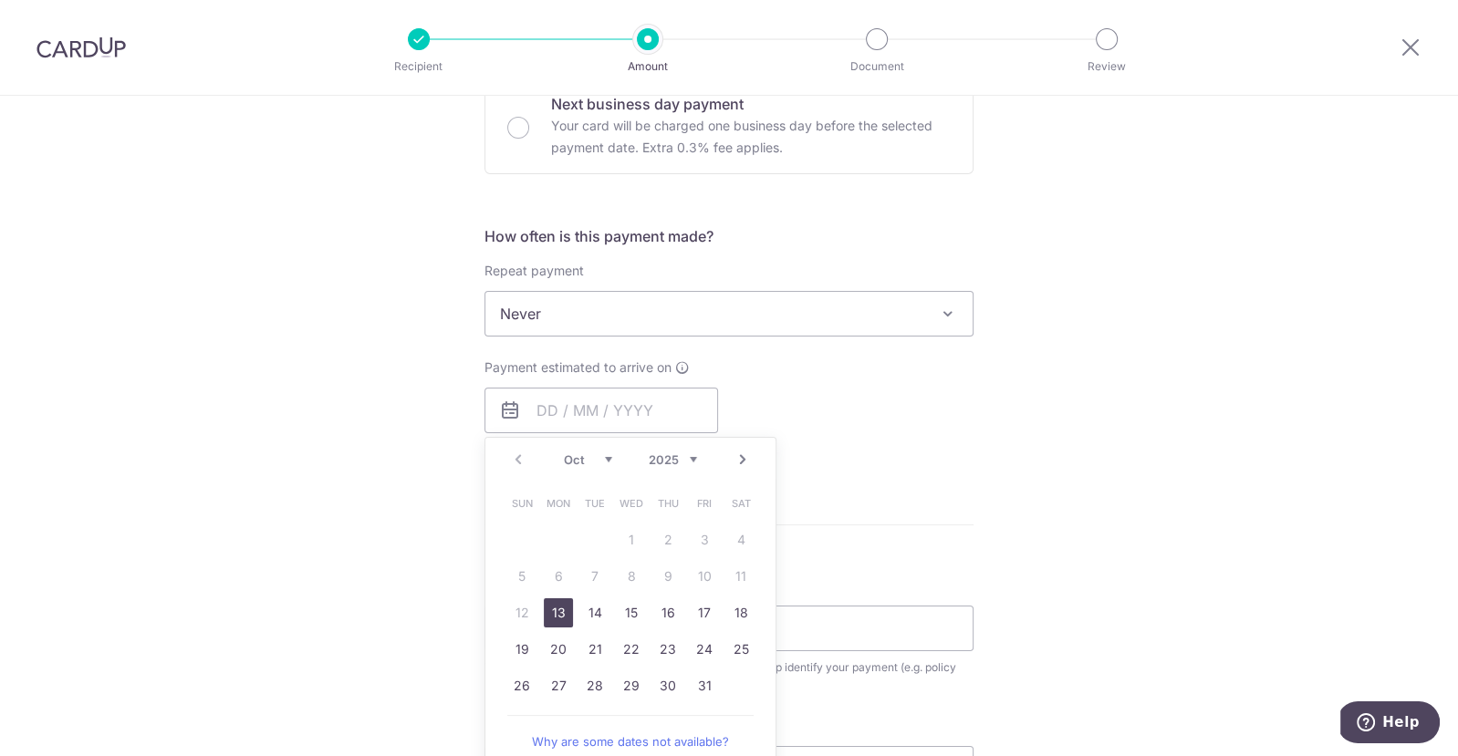
scroll to position [578, 0]
click at [553, 679] on link "27" at bounding box center [558, 684] width 29 height 29
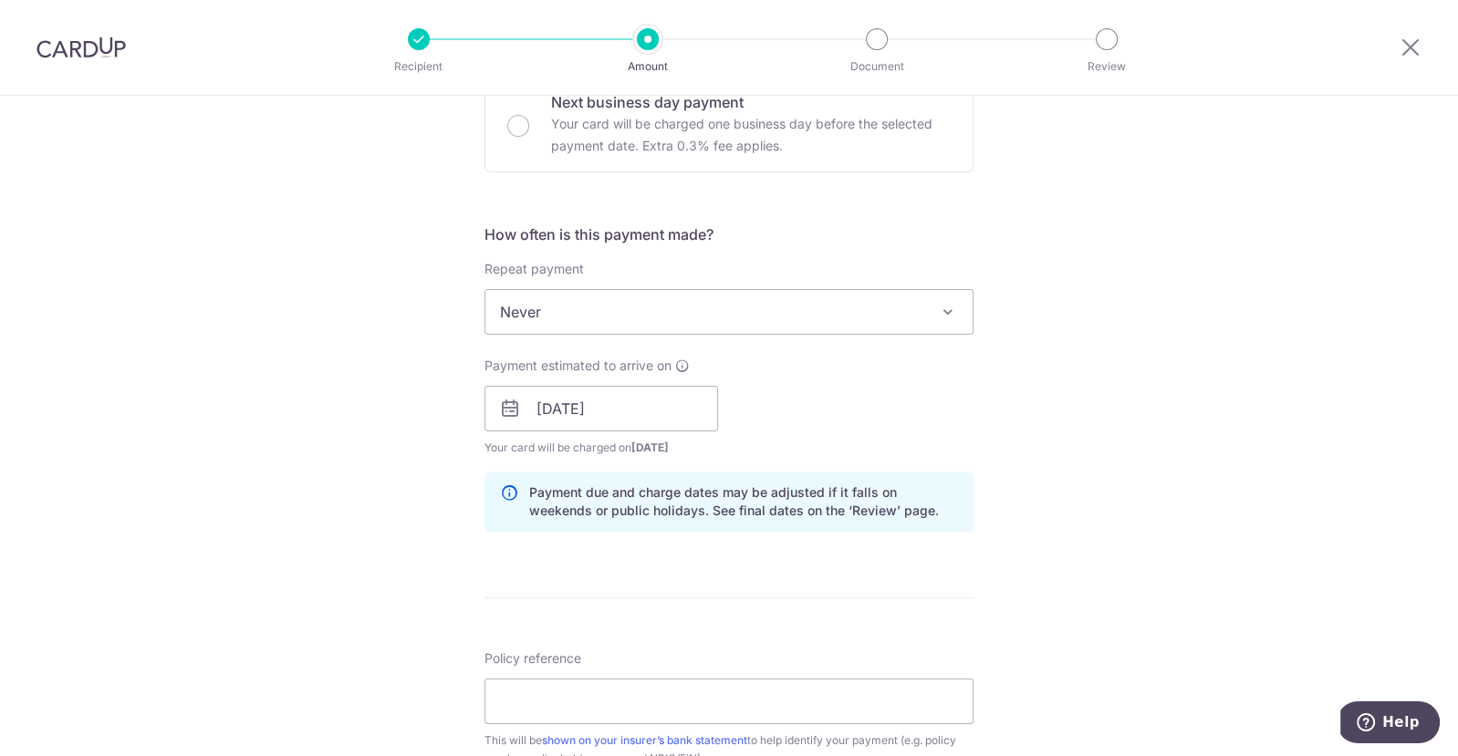
scroll to position [627, 0]
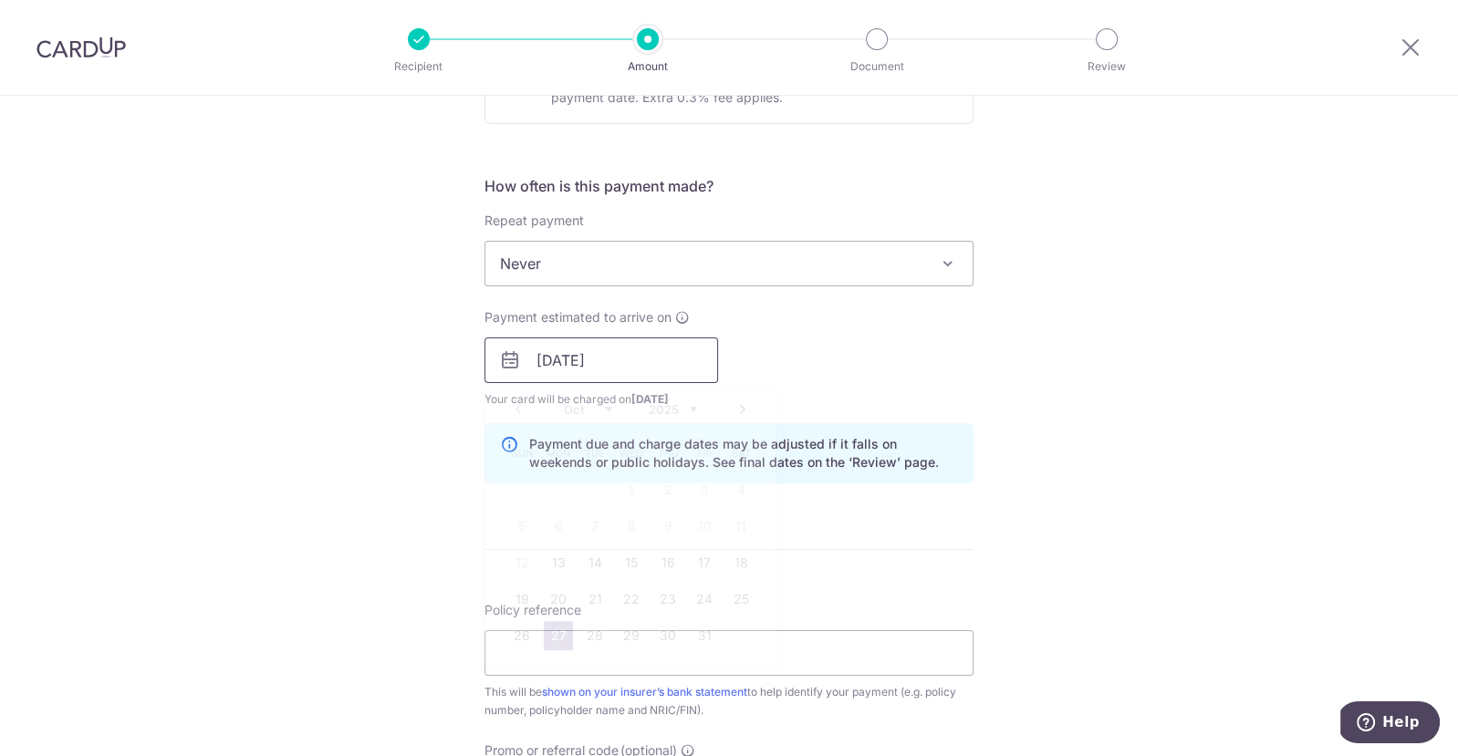
click at [618, 359] on input "[DATE]" at bounding box center [601, 361] width 234 height 46
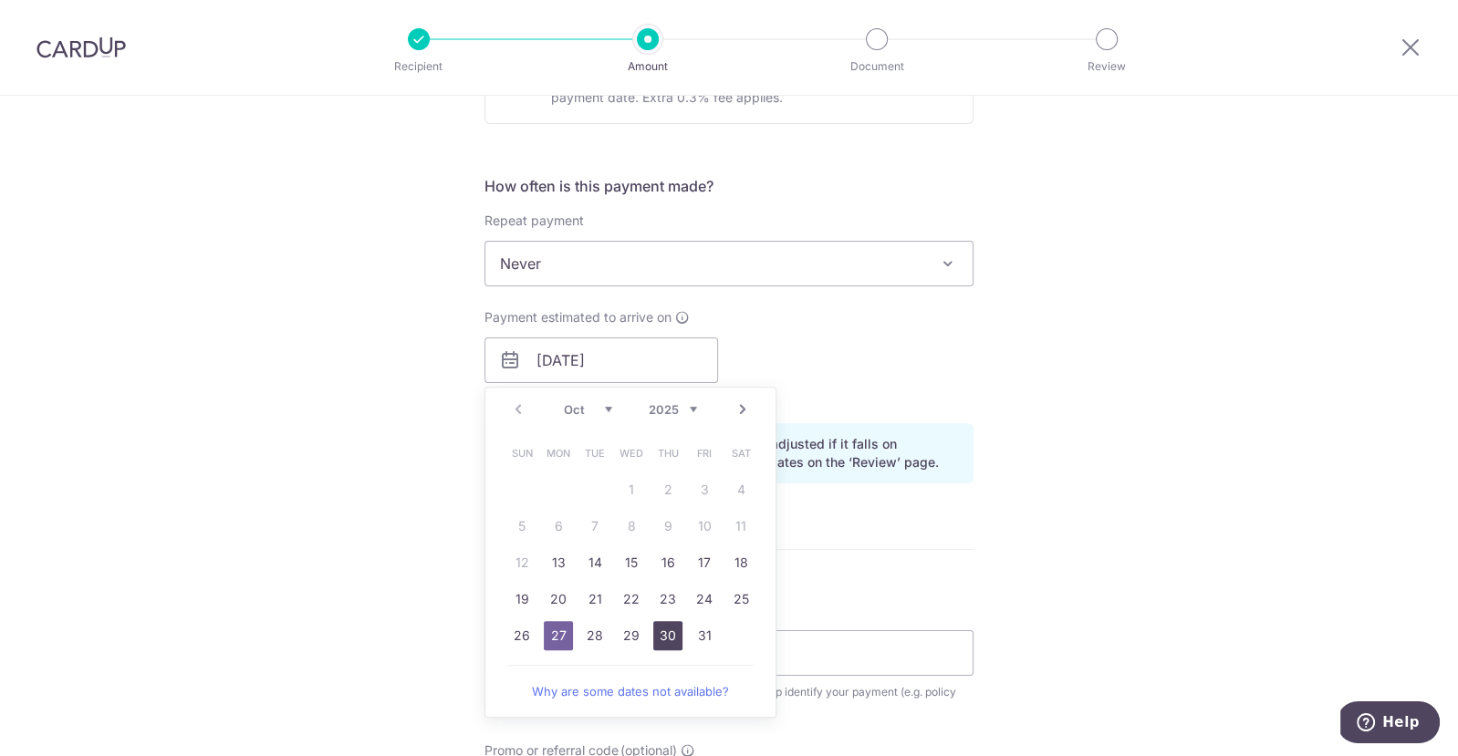
click at [660, 634] on link "30" at bounding box center [667, 635] width 29 height 29
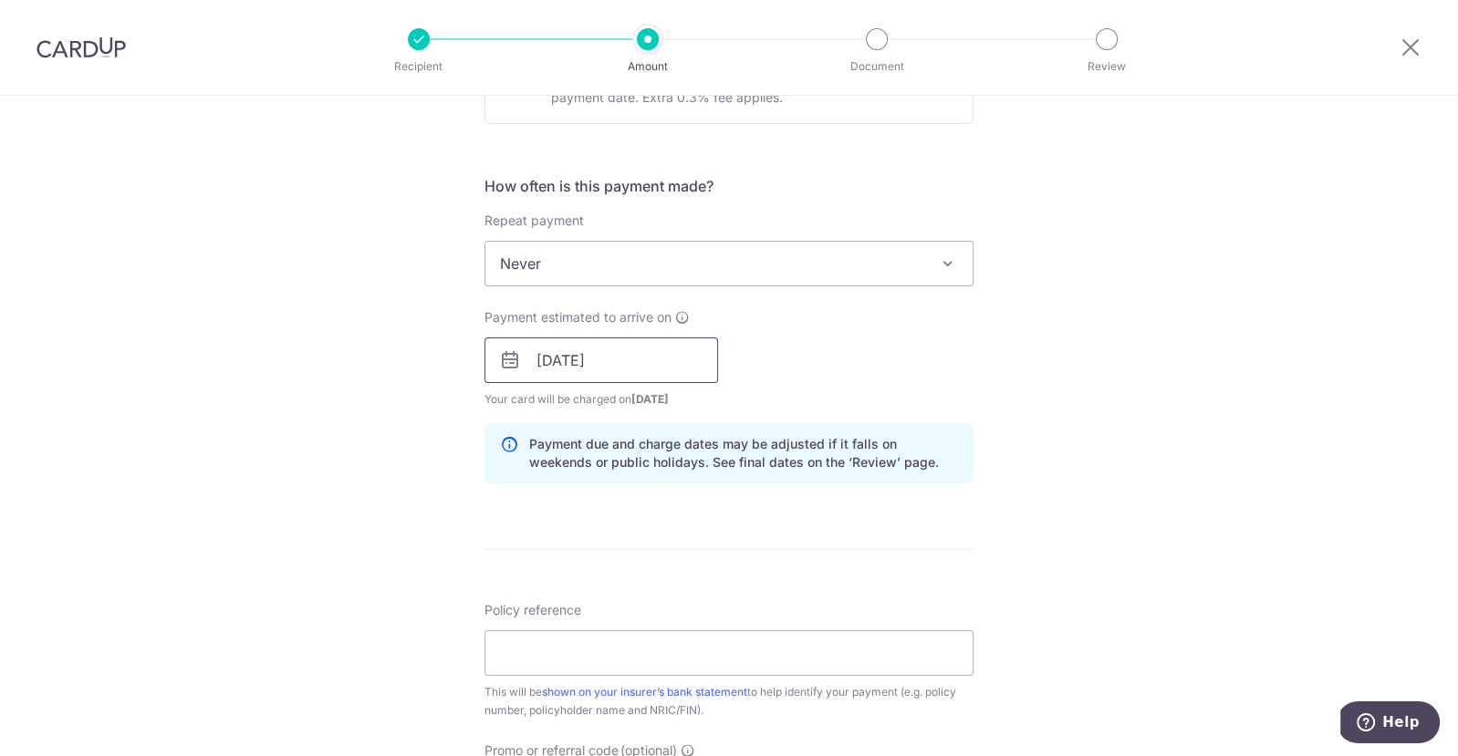
click at [676, 365] on input "[DATE]" at bounding box center [601, 361] width 234 height 46
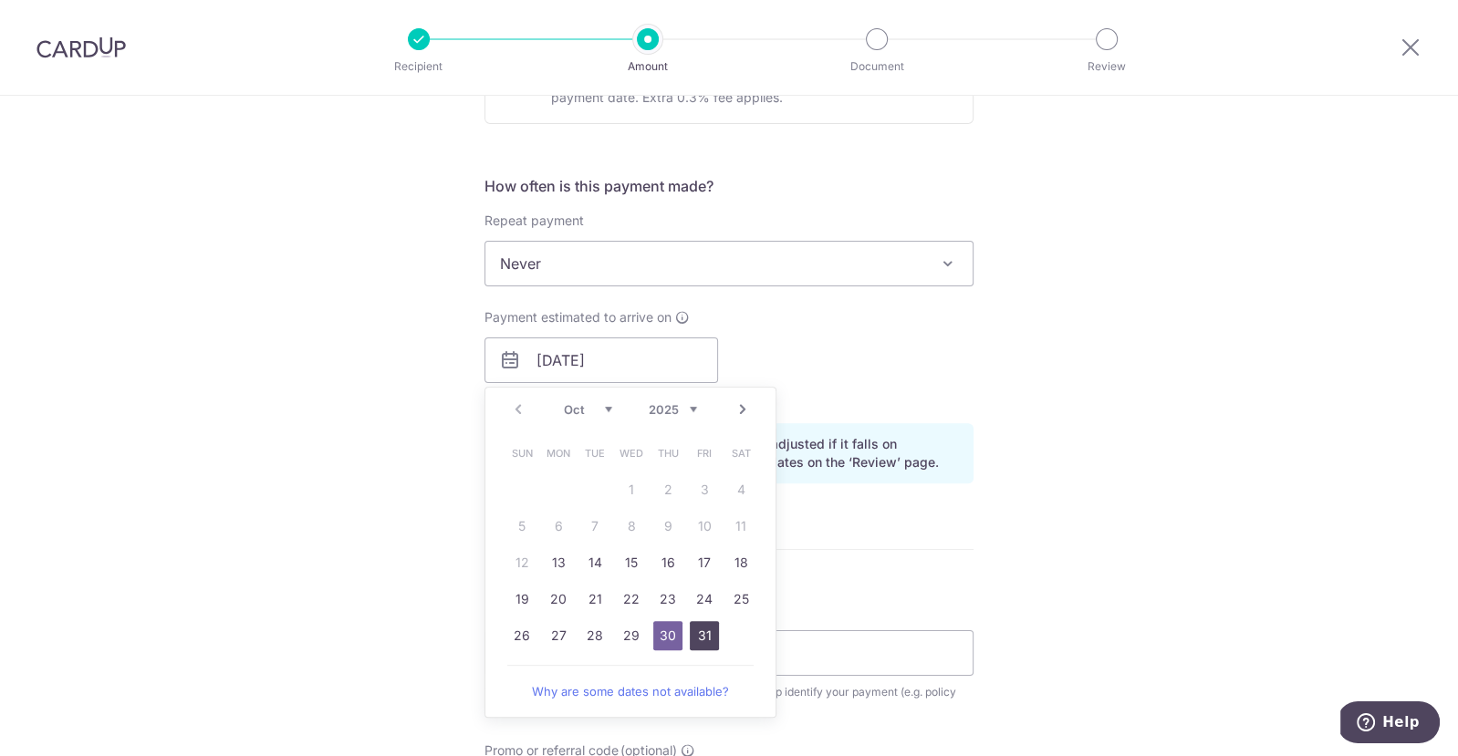
click at [703, 626] on link "31" at bounding box center [704, 635] width 29 height 29
type input "31/10/2025"
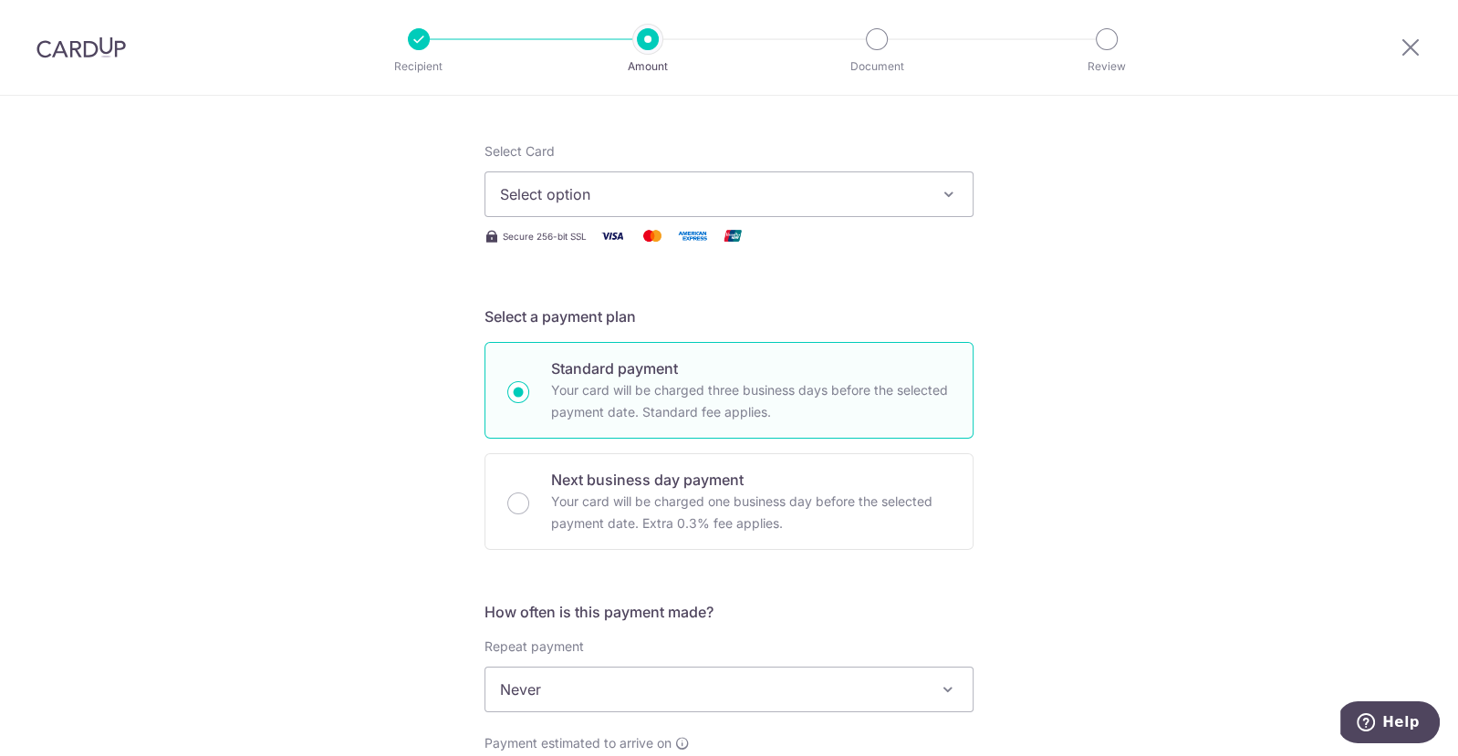
scroll to position [0, 0]
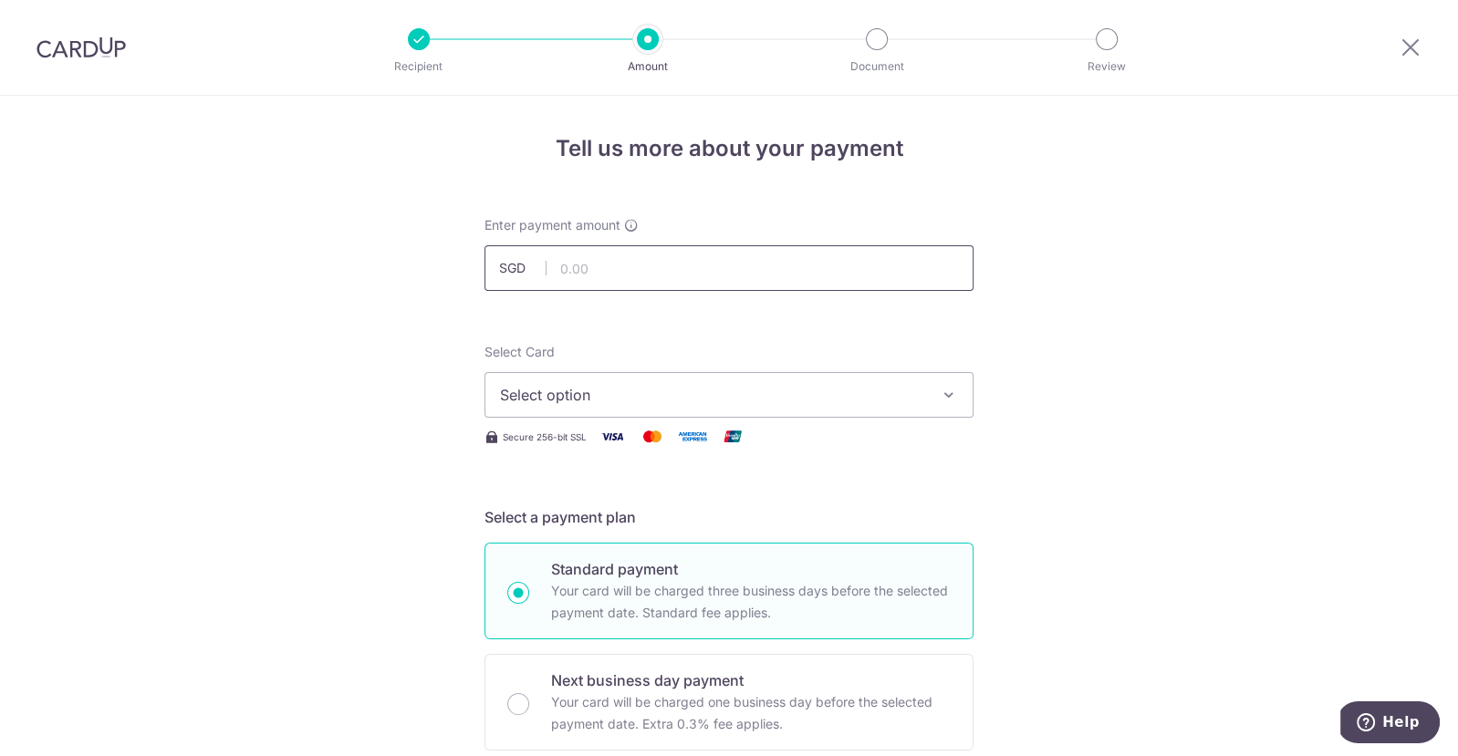
click at [818, 265] on input "text" at bounding box center [728, 268] width 489 height 46
type input "1,536.00"
click at [875, 400] on span "Select option" at bounding box center [712, 395] width 425 height 22
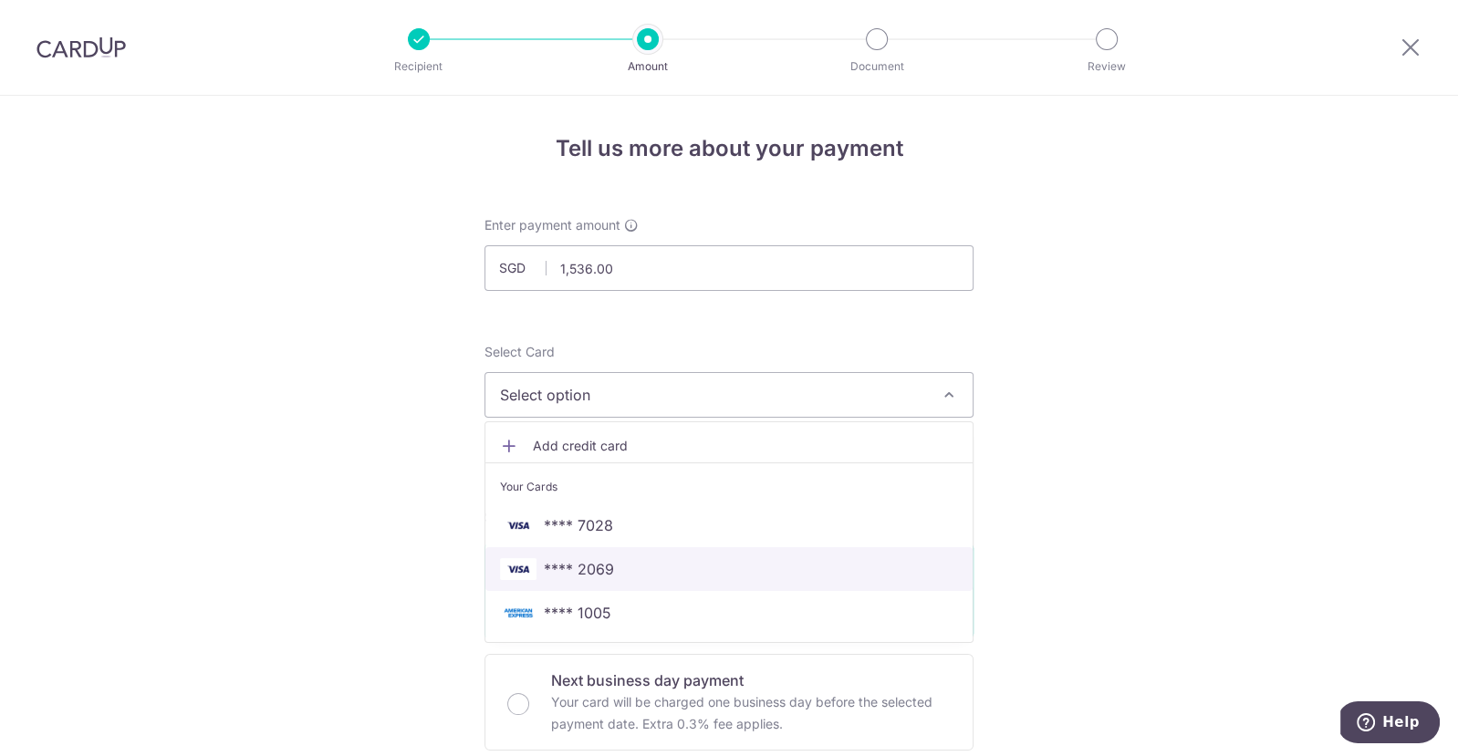
click at [846, 567] on span "**** 2069" at bounding box center [729, 569] width 458 height 22
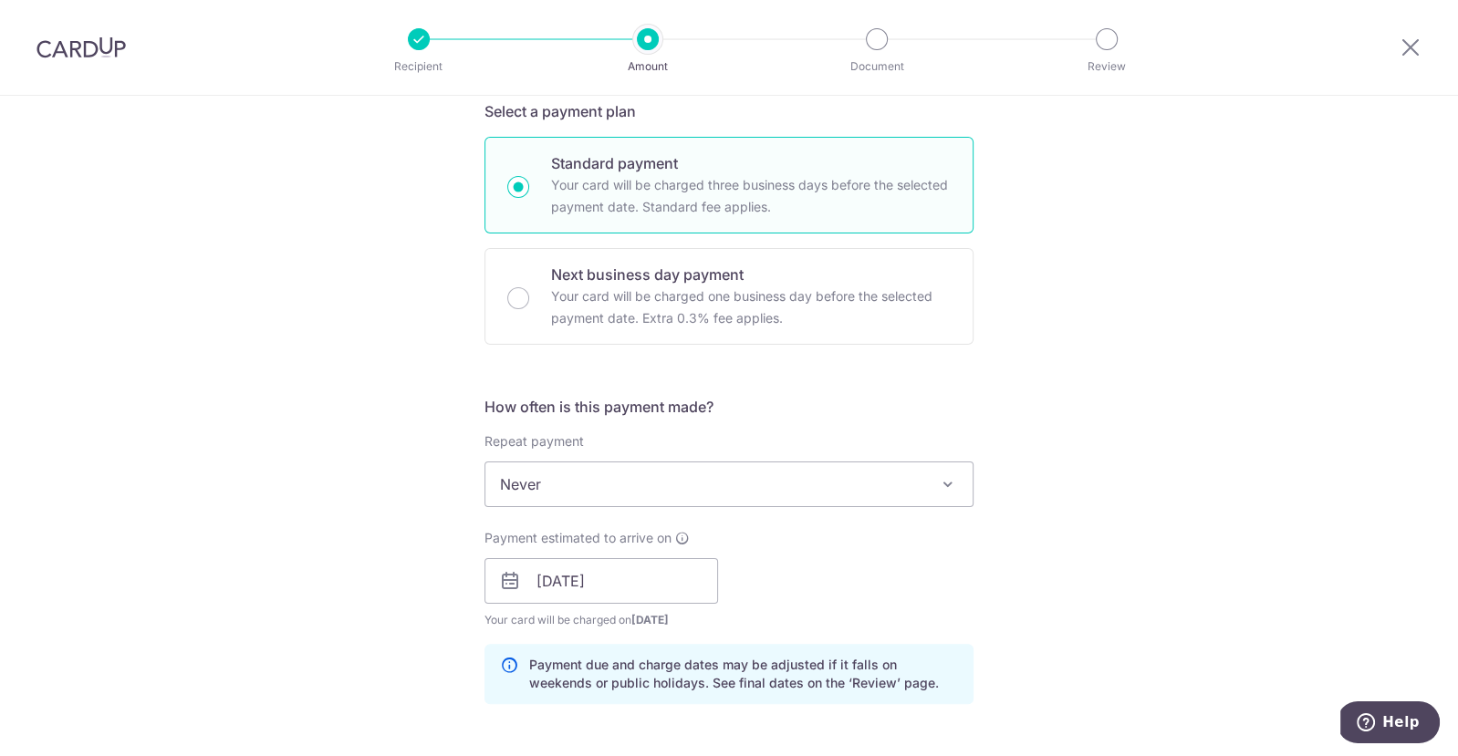
scroll to position [413, 0]
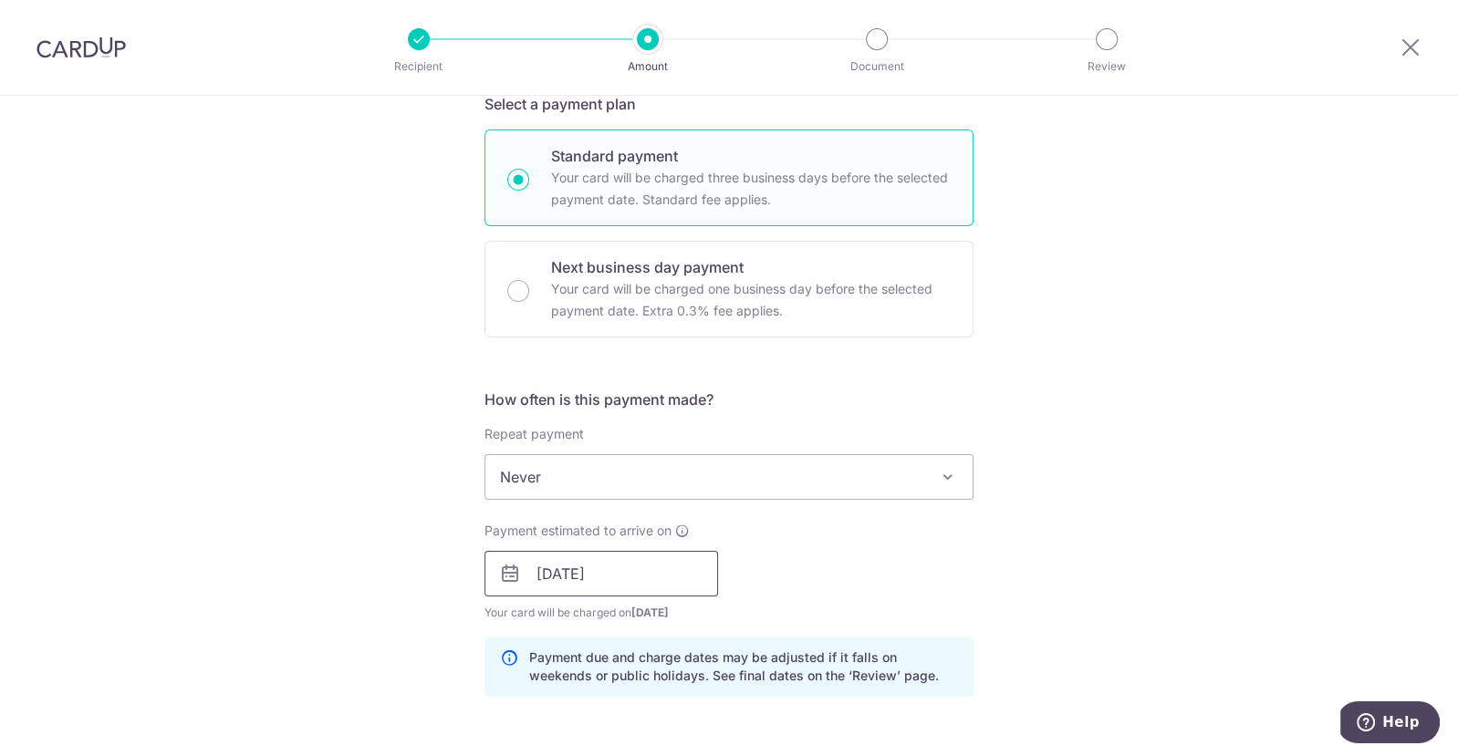
click at [594, 572] on input "31/10/2025" at bounding box center [601, 574] width 234 height 46
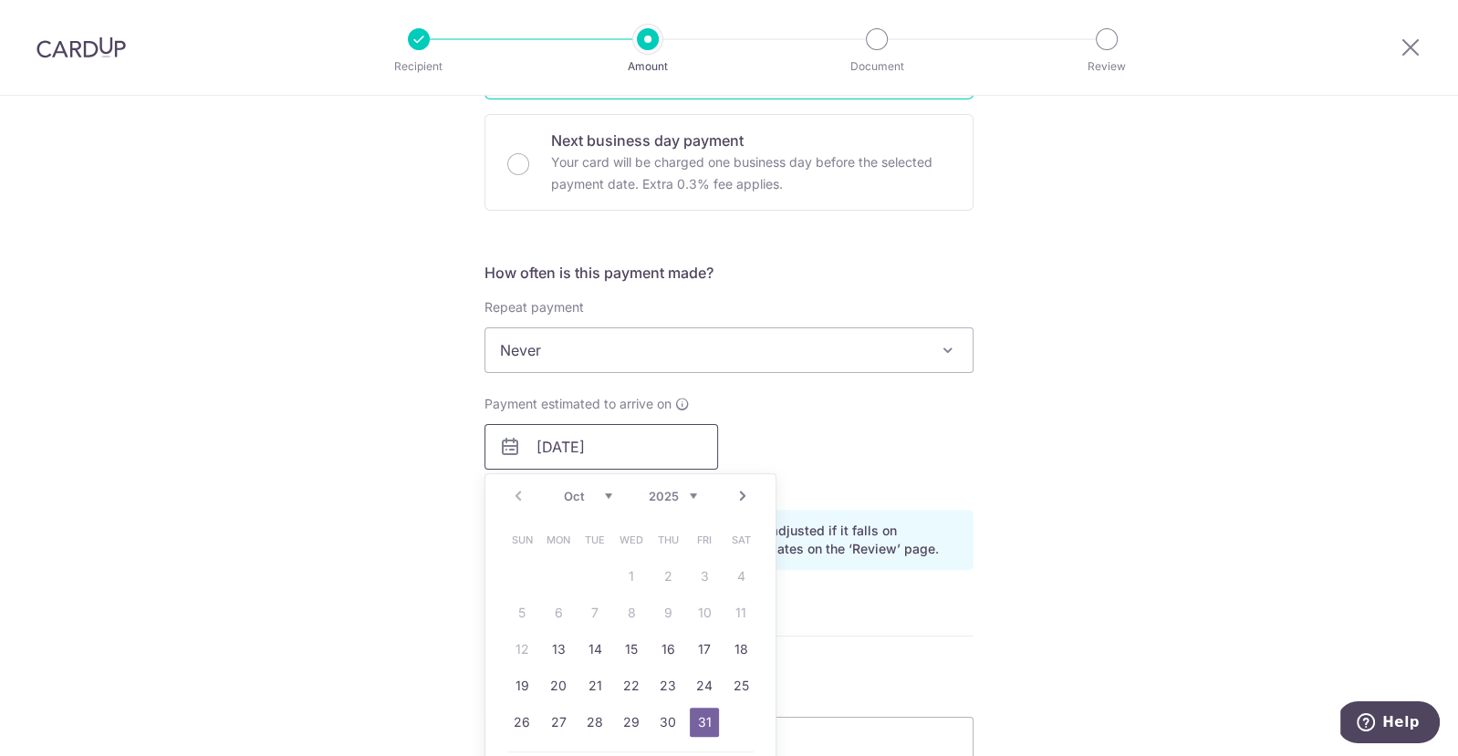
scroll to position [548, 0]
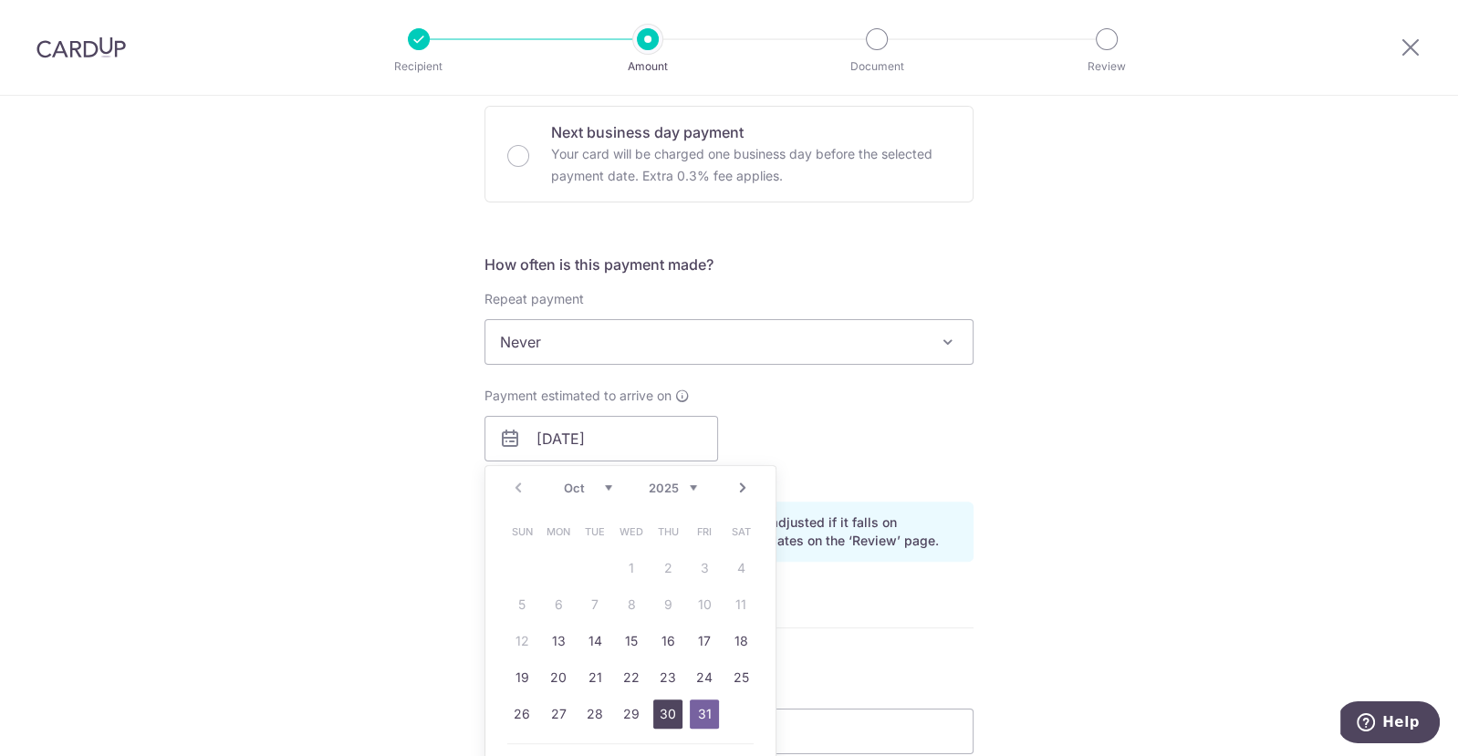
click at [665, 714] on link "30" at bounding box center [667, 714] width 29 height 29
type input "[DATE]"
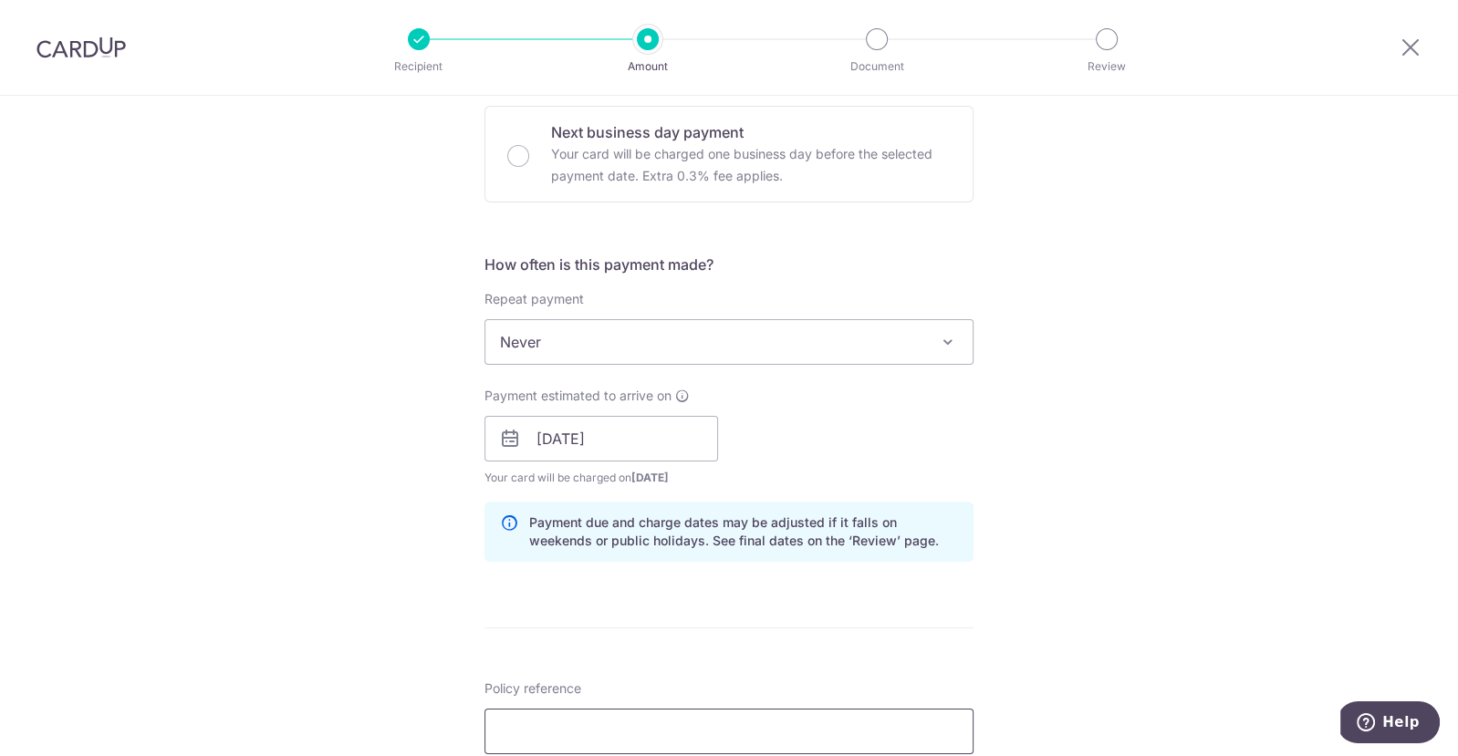
click at [693, 716] on input "Policy reference" at bounding box center [728, 732] width 489 height 46
type input "0055005128 LIM WEIHENG RYAN"
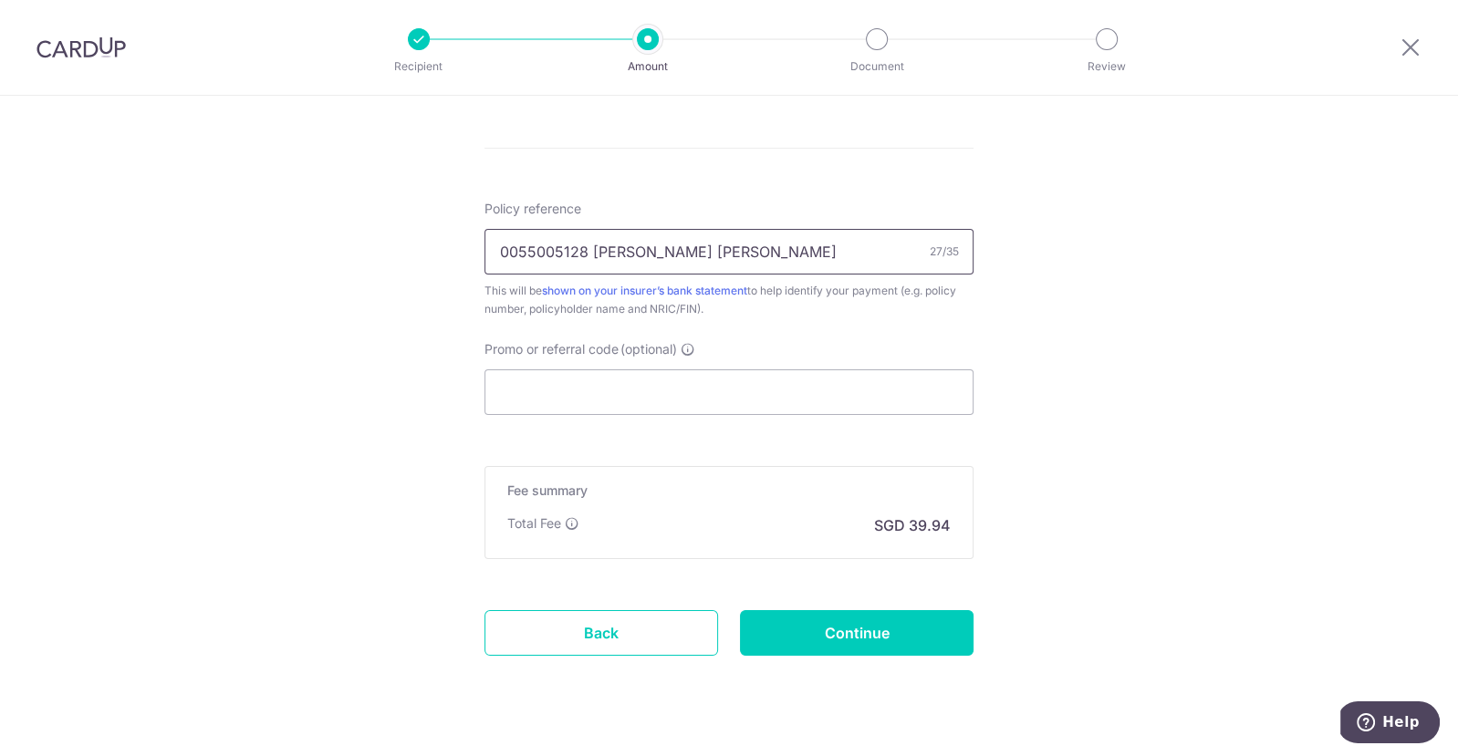
scroll to position [1059, 0]
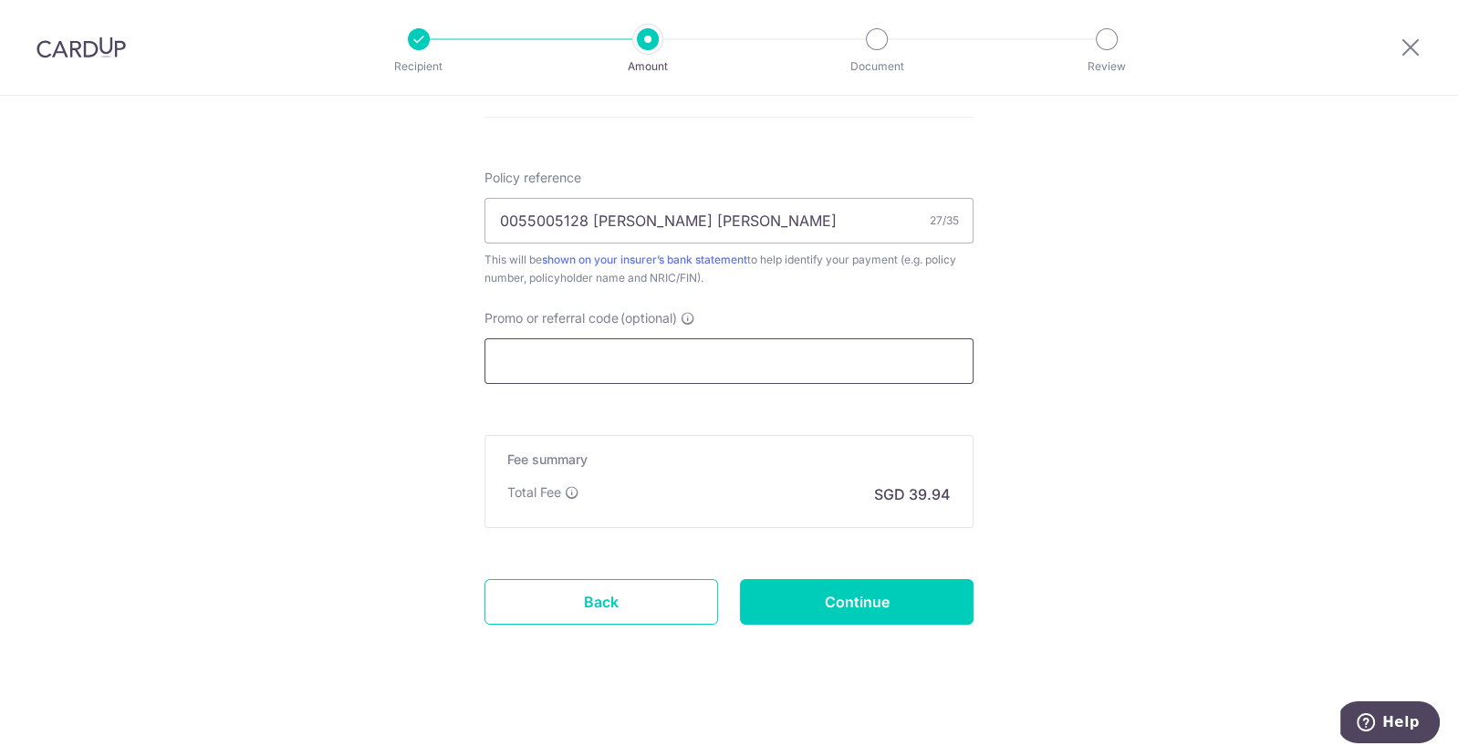
click at [873, 361] on input "Promo or referral code (optional)" at bounding box center [728, 361] width 489 height 46
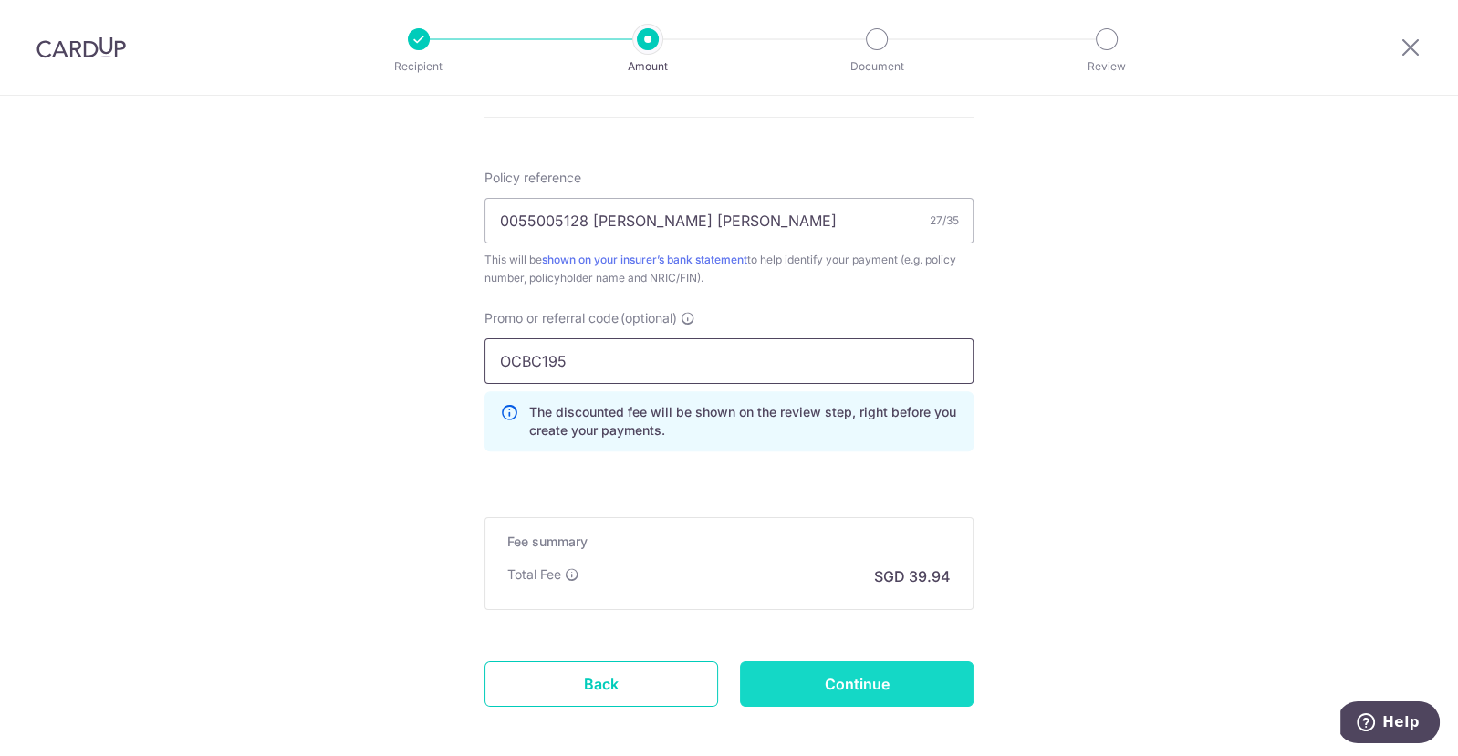
type input "OCBC195"
click at [871, 671] on input "Continue" at bounding box center [857, 684] width 234 height 46
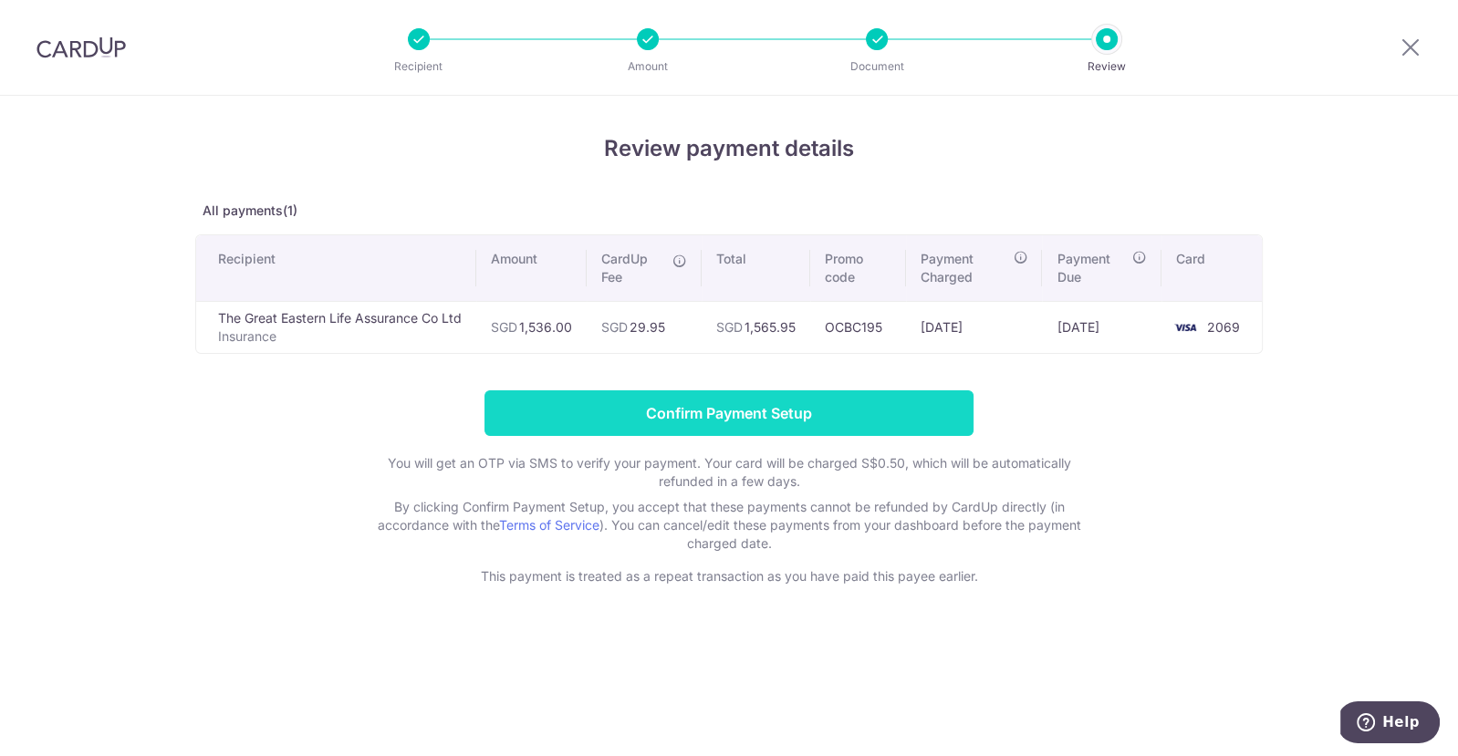
click at [816, 422] on input "Confirm Payment Setup" at bounding box center [728, 413] width 489 height 46
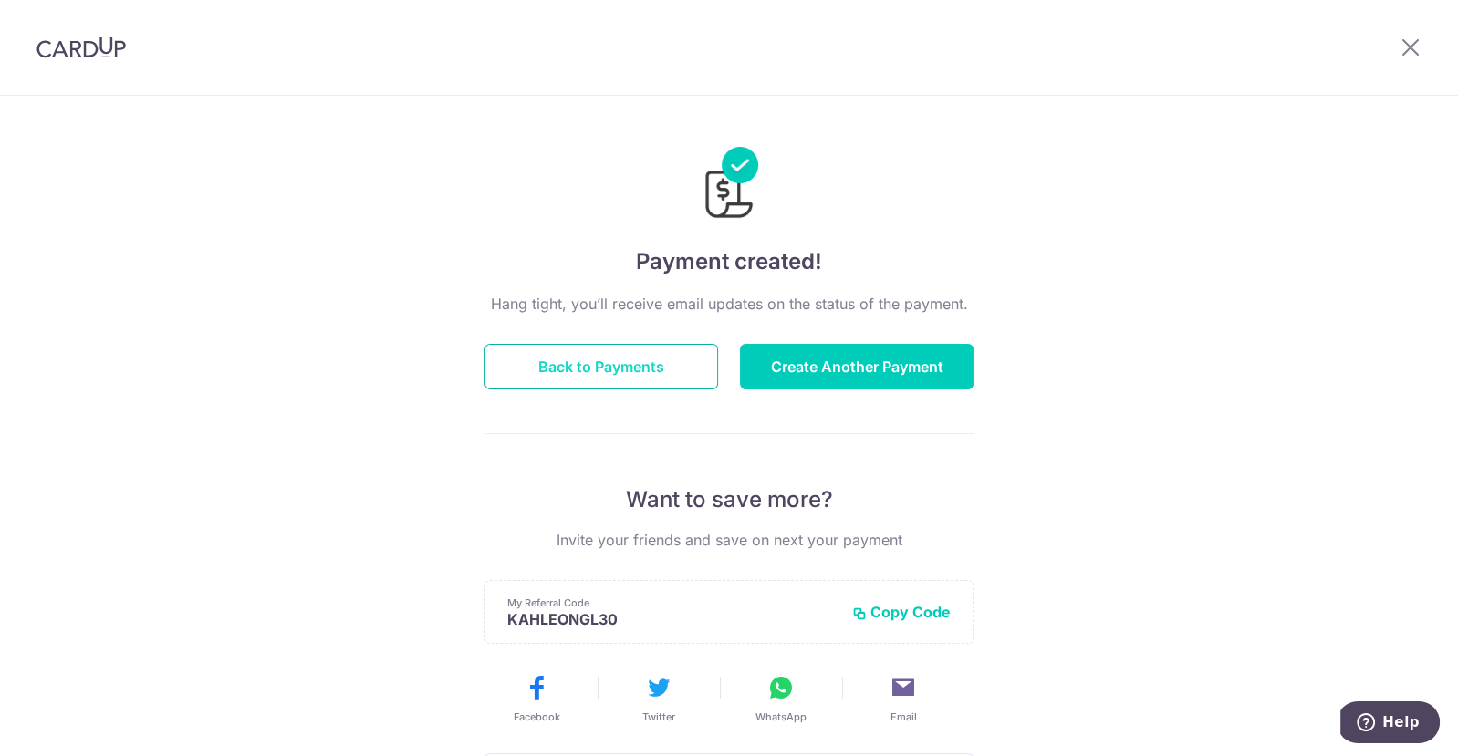
click at [643, 369] on button "Back to Payments" at bounding box center [601, 367] width 234 height 46
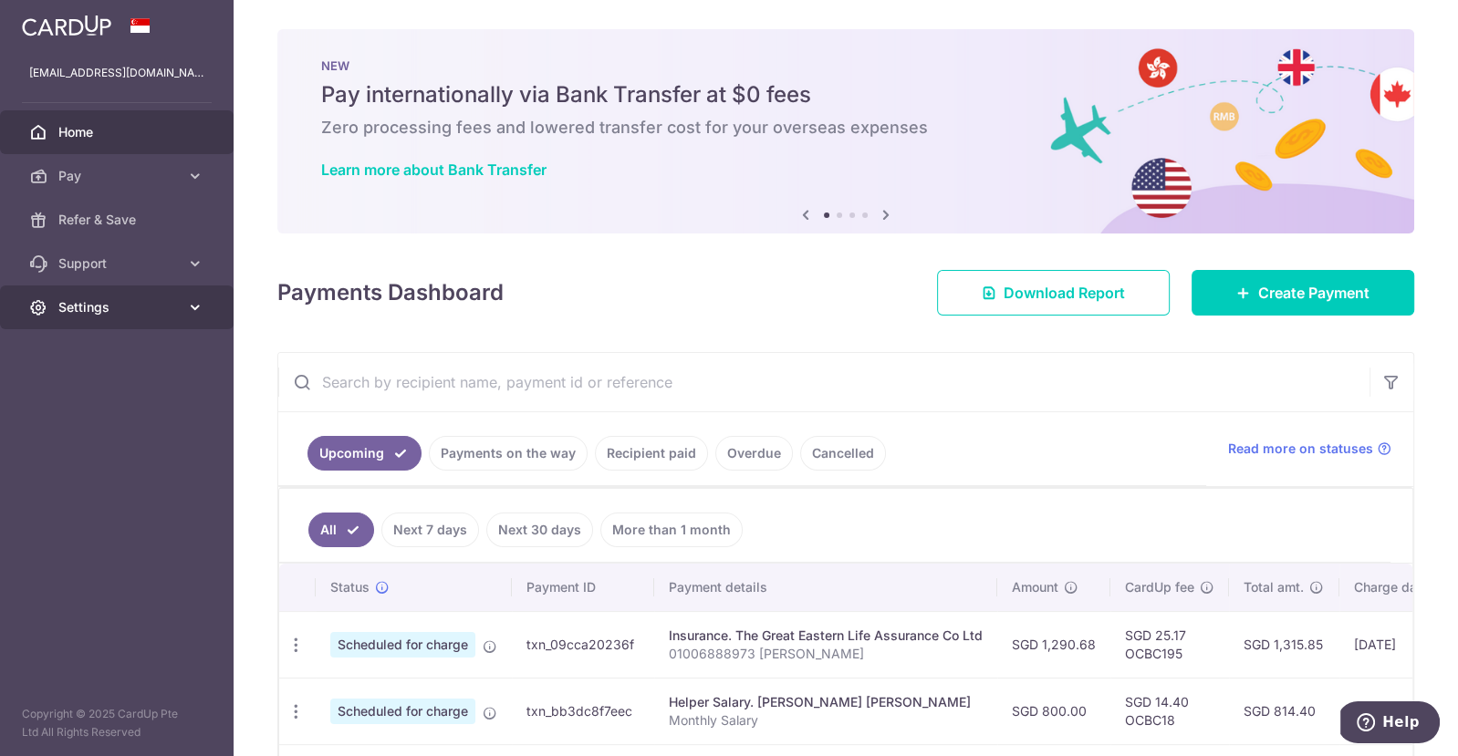
click at [140, 305] on span "Settings" at bounding box center [118, 307] width 120 height 18
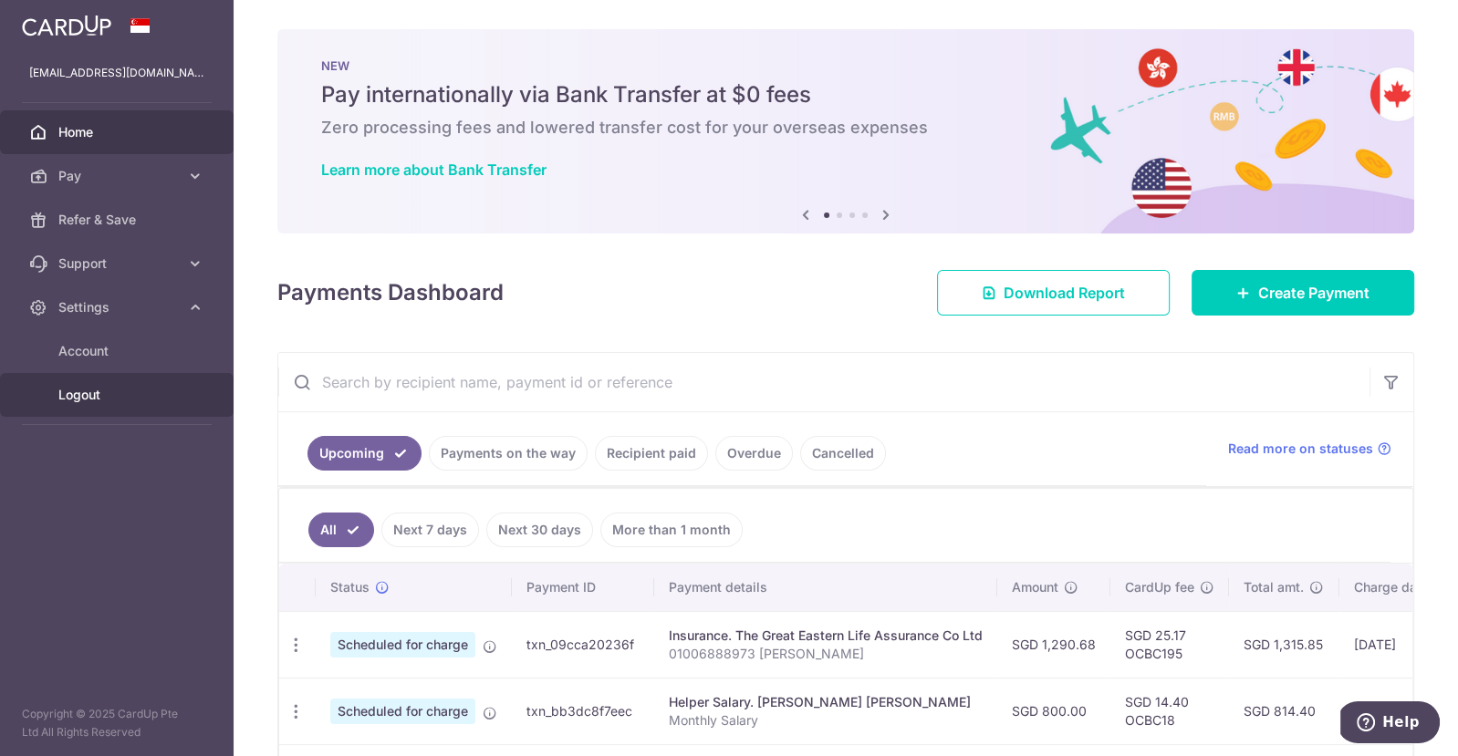
click at [76, 387] on span "Logout" at bounding box center [118, 395] width 120 height 18
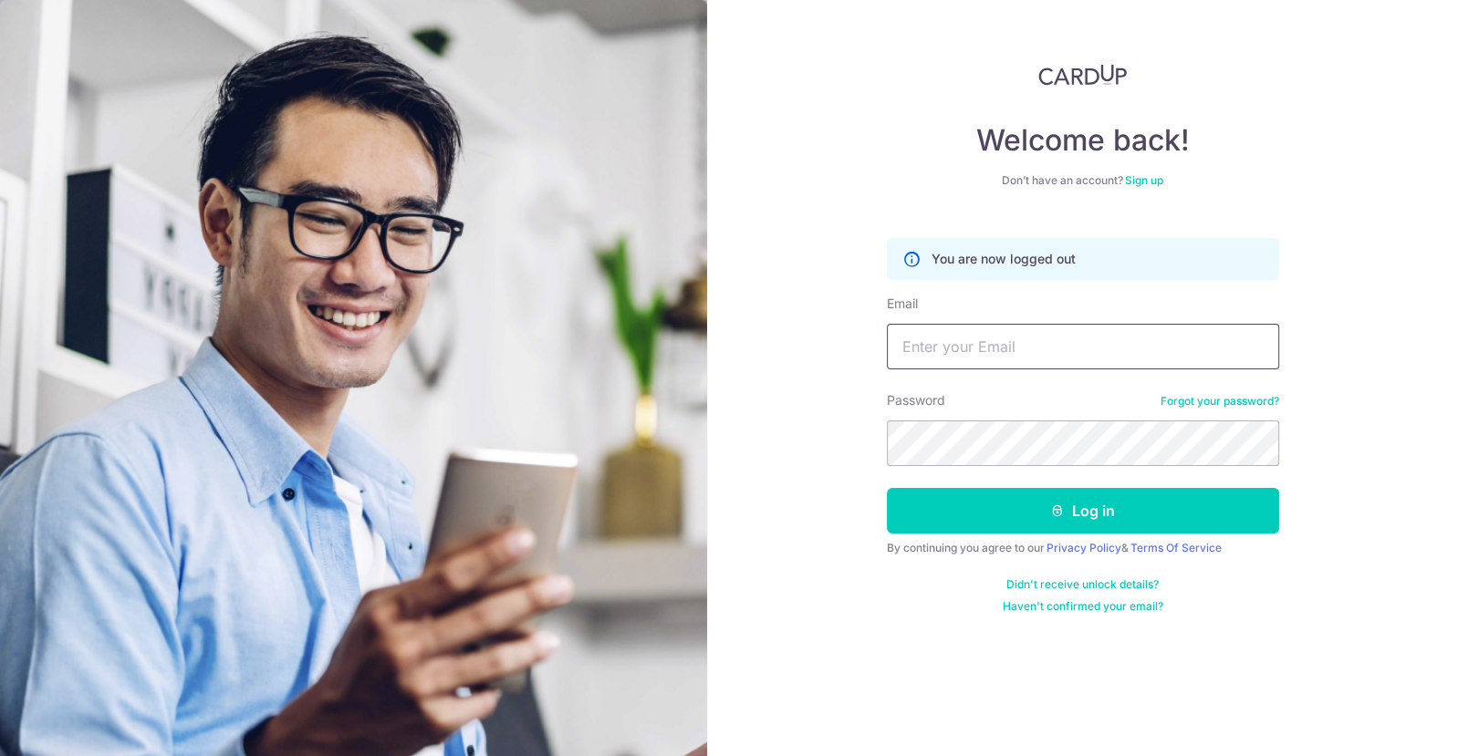
click at [1060, 361] on input "Email" at bounding box center [1083, 347] width 392 height 46
type input "[EMAIL_ADDRESS][DOMAIN_NAME]"
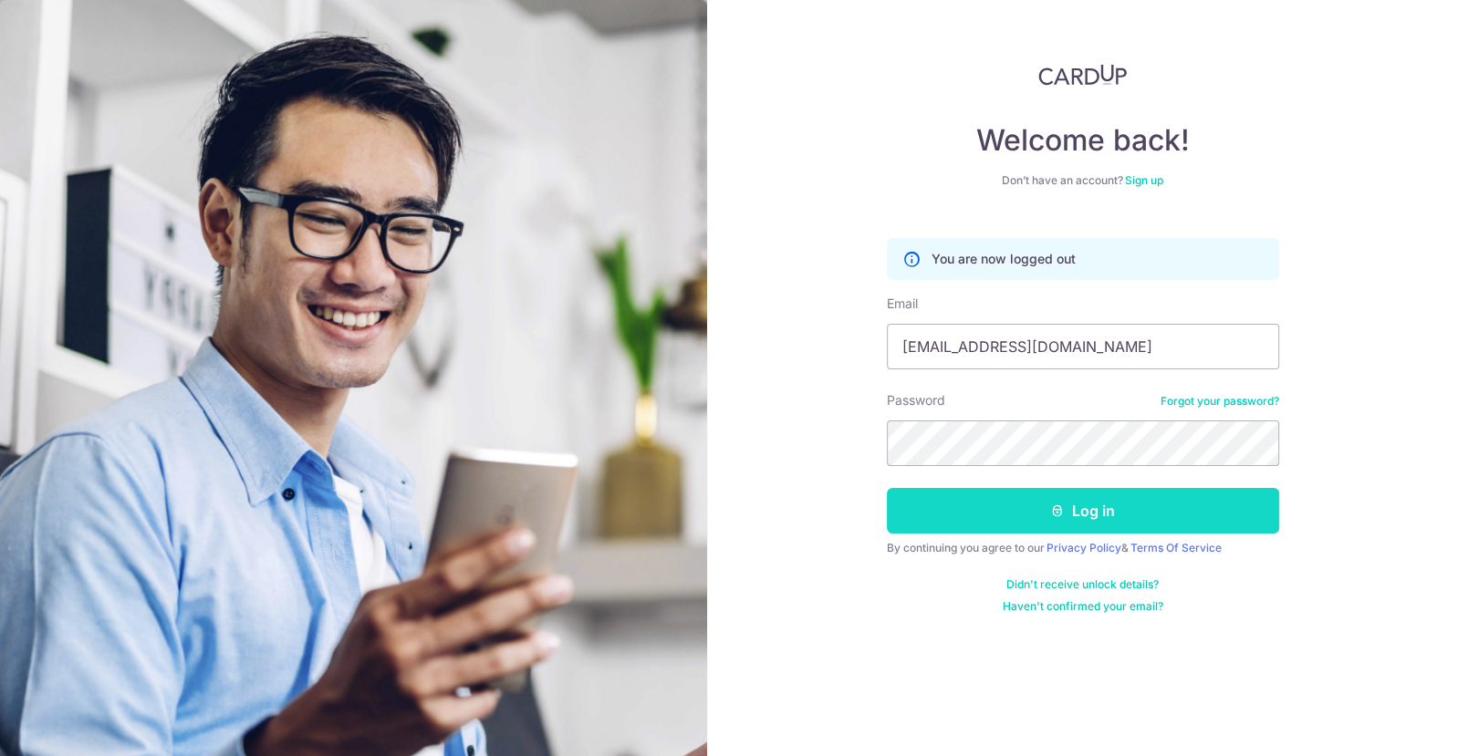
click at [1156, 510] on button "Log in" at bounding box center [1083, 511] width 392 height 46
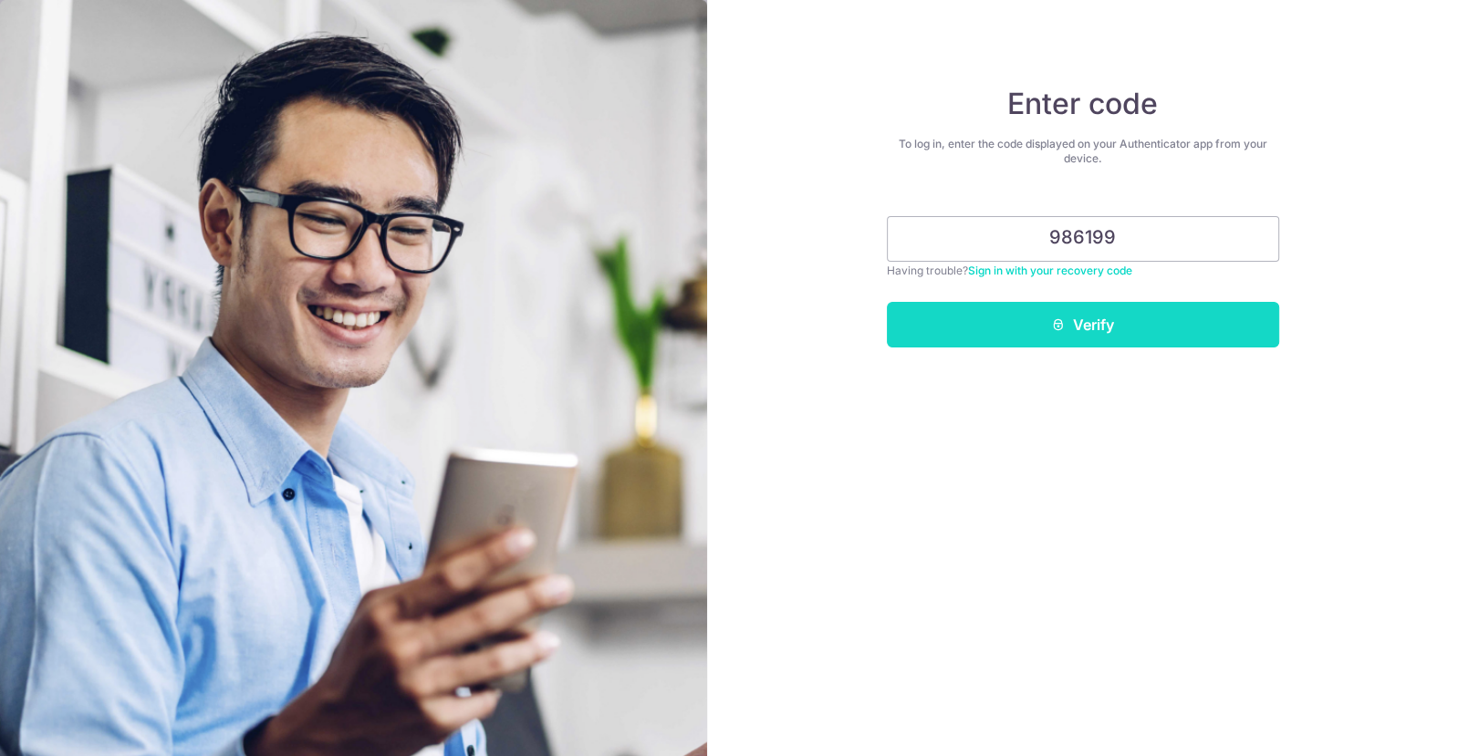
type input "986199"
click at [1170, 315] on button "Verify" at bounding box center [1083, 325] width 392 height 46
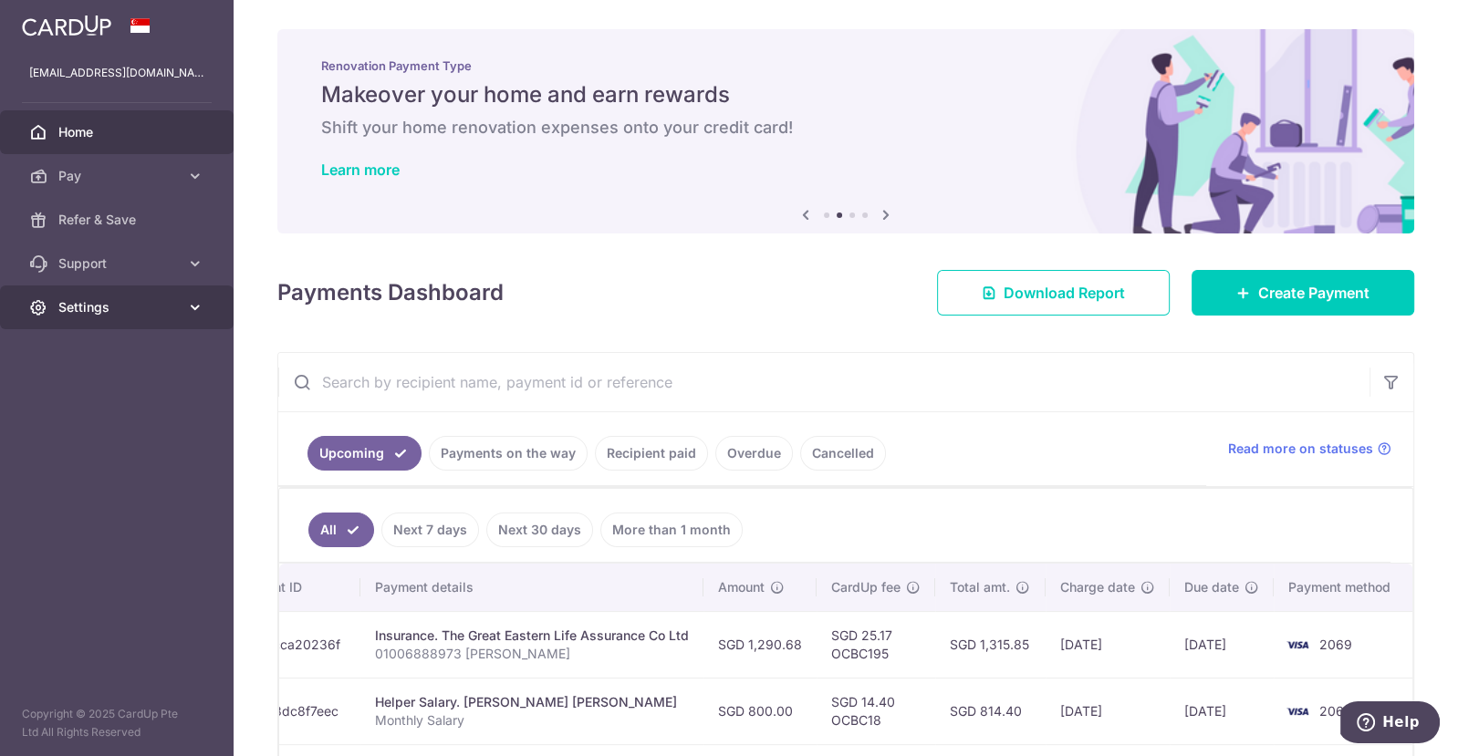
click at [190, 307] on icon at bounding box center [195, 307] width 18 height 18
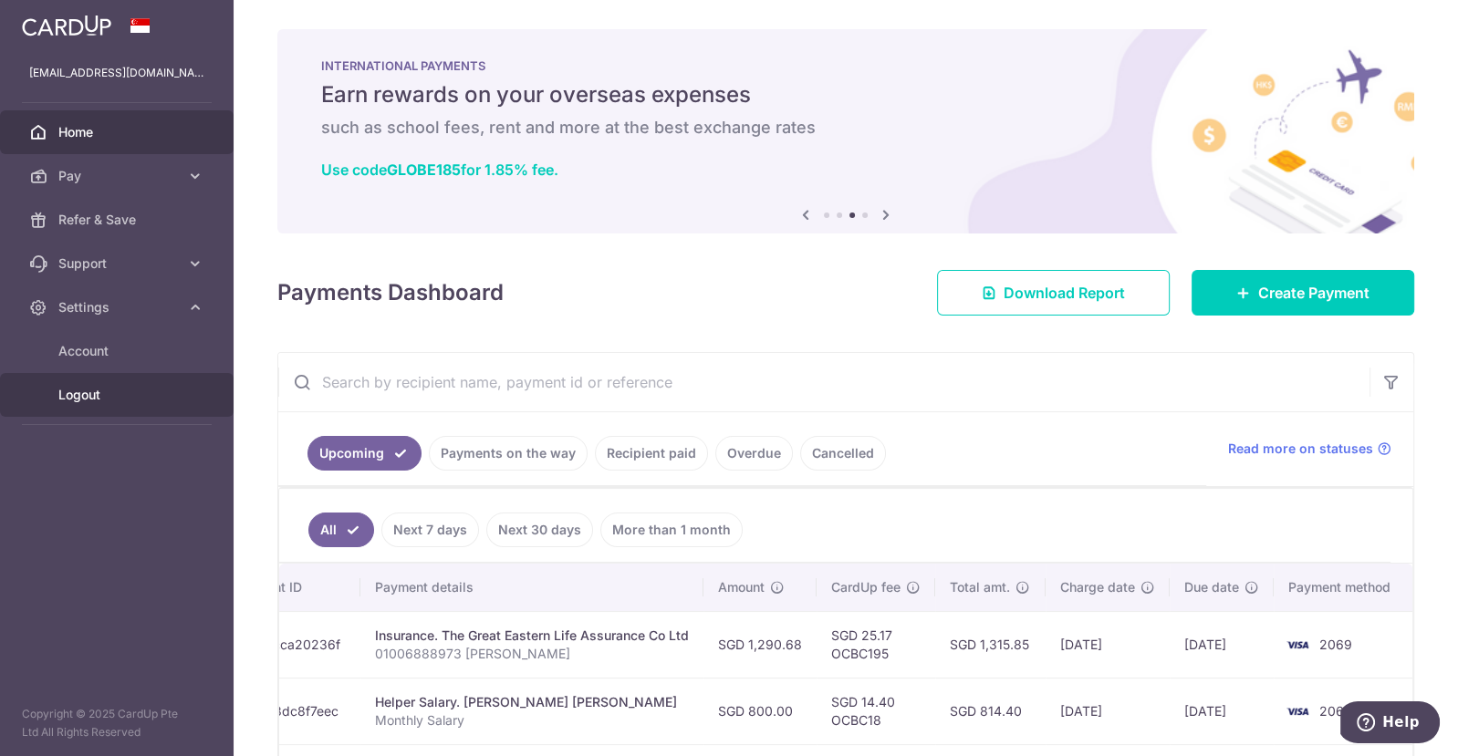
click at [141, 397] on span "Logout" at bounding box center [118, 395] width 120 height 18
